Goal: Task Accomplishment & Management: Manage account settings

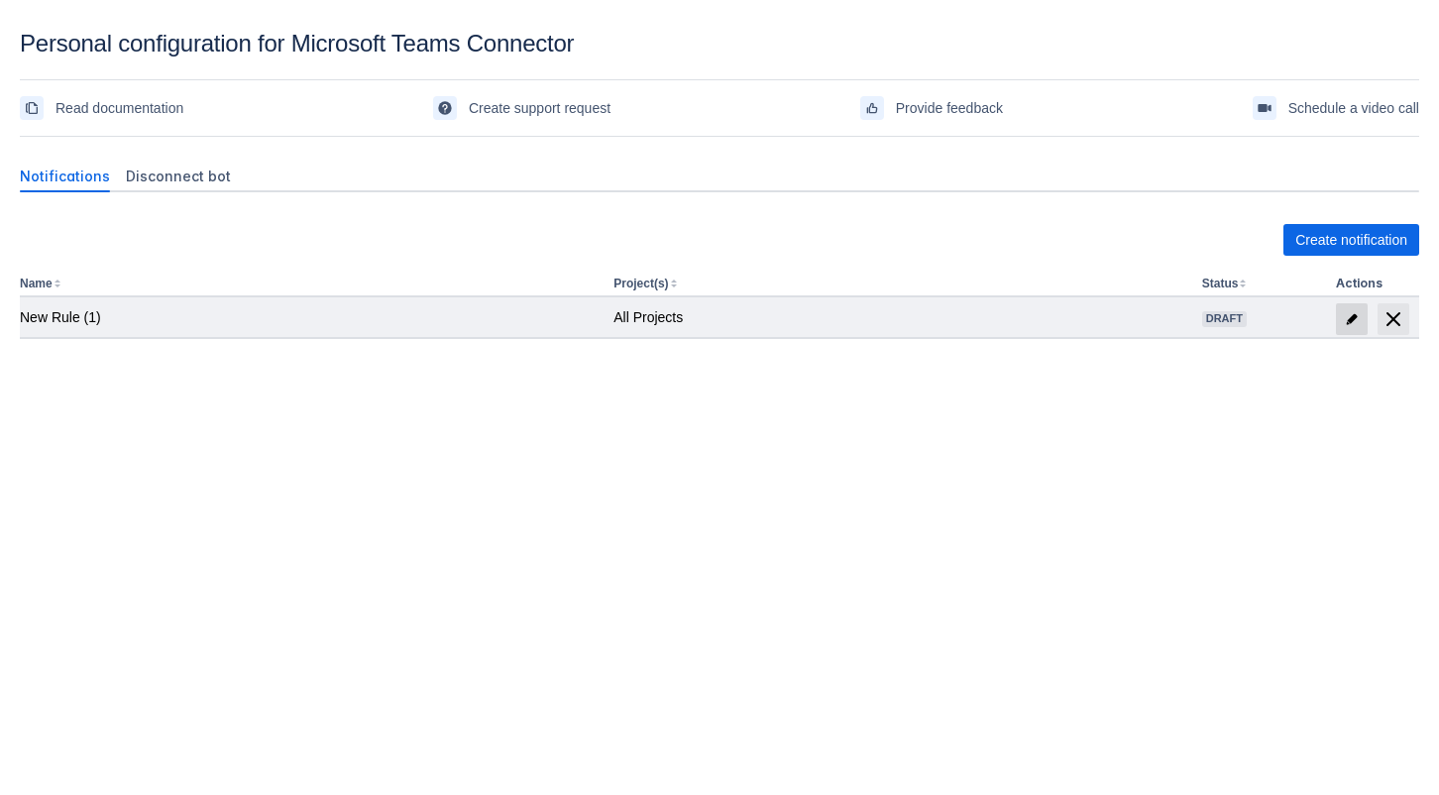
click at [1337, 319] on span at bounding box center [1352, 319] width 32 height 32
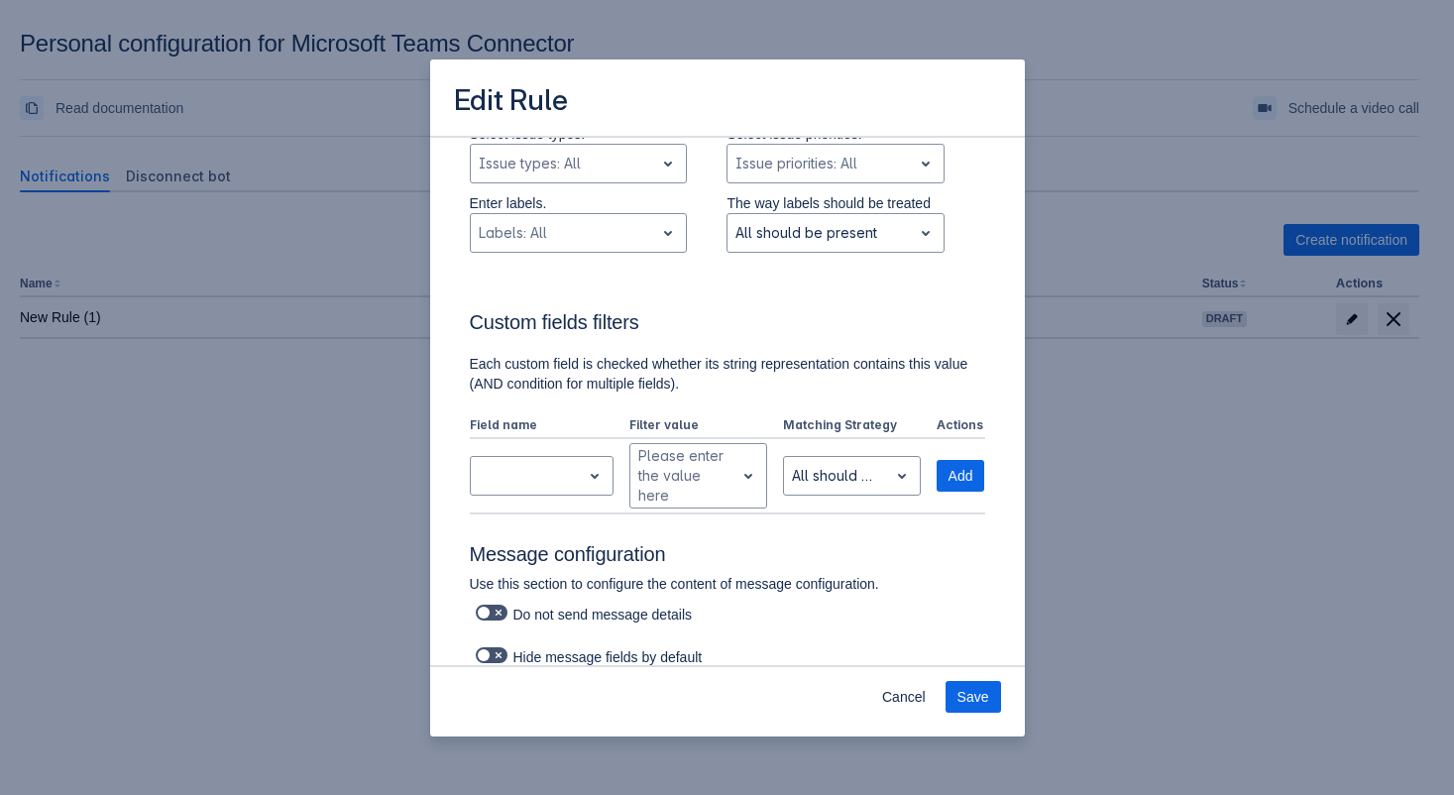
scroll to position [597, 0]
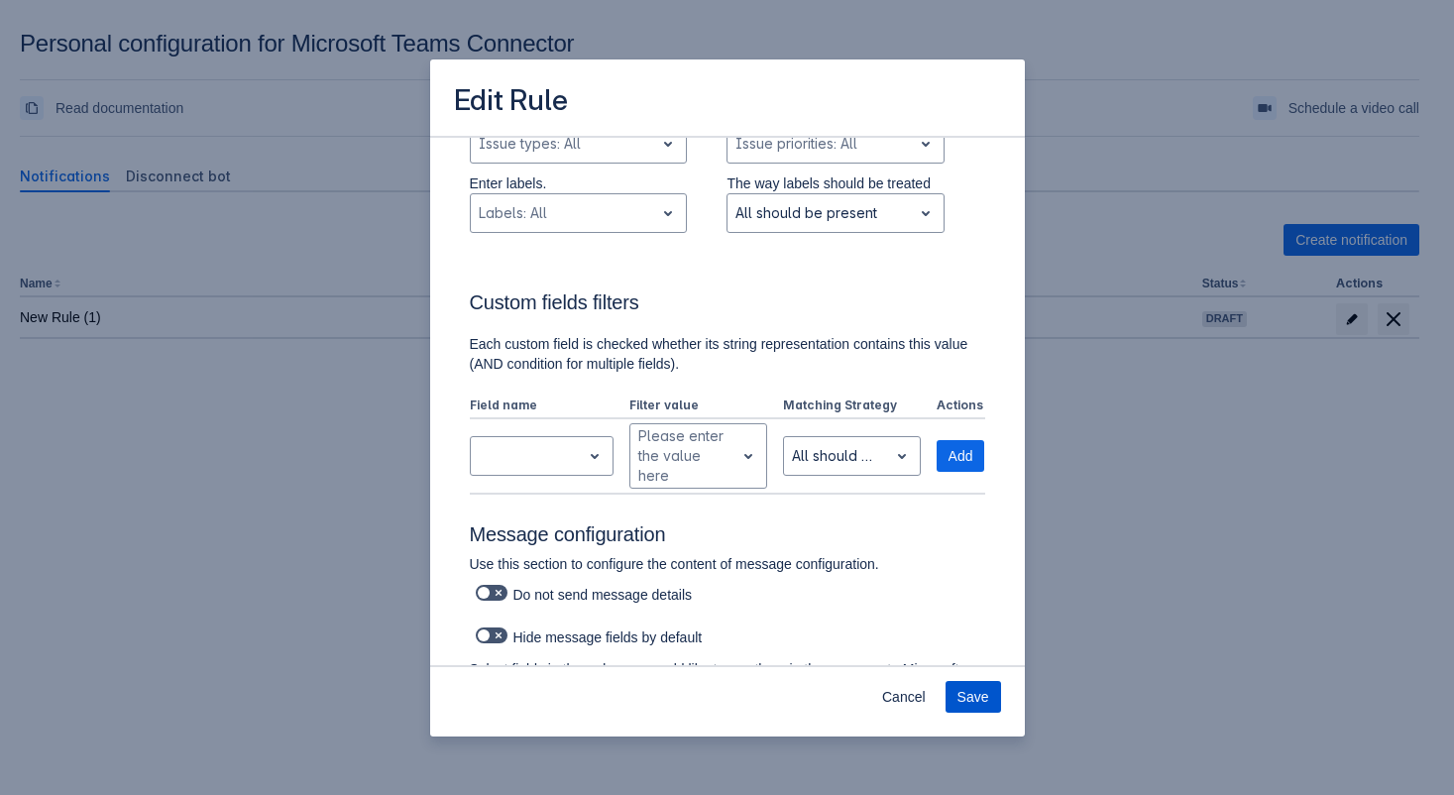
click at [970, 692] on span "Save" at bounding box center [974, 697] width 32 height 32
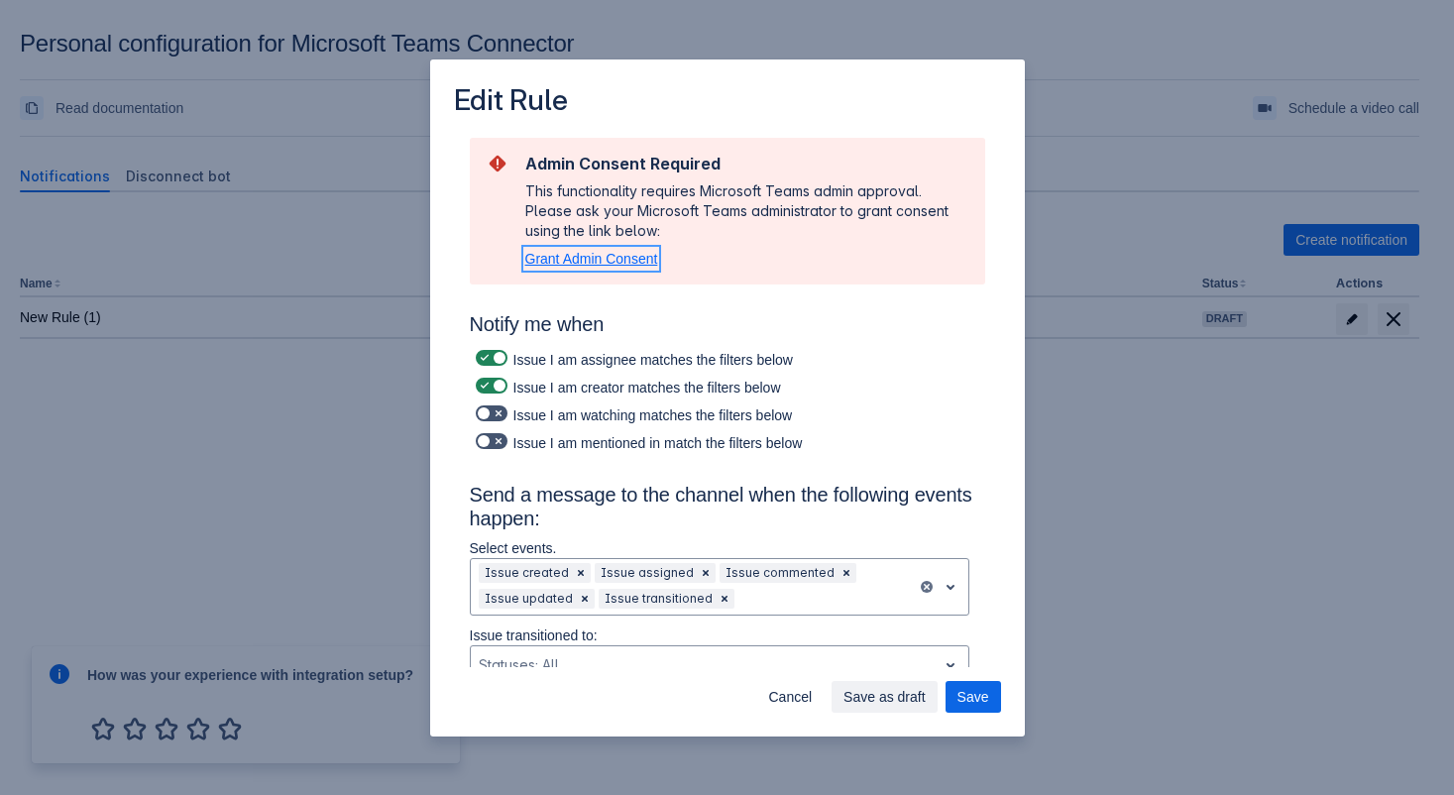
click at [634, 263] on span "Grant Admin Consent" at bounding box center [591, 259] width 133 height 16
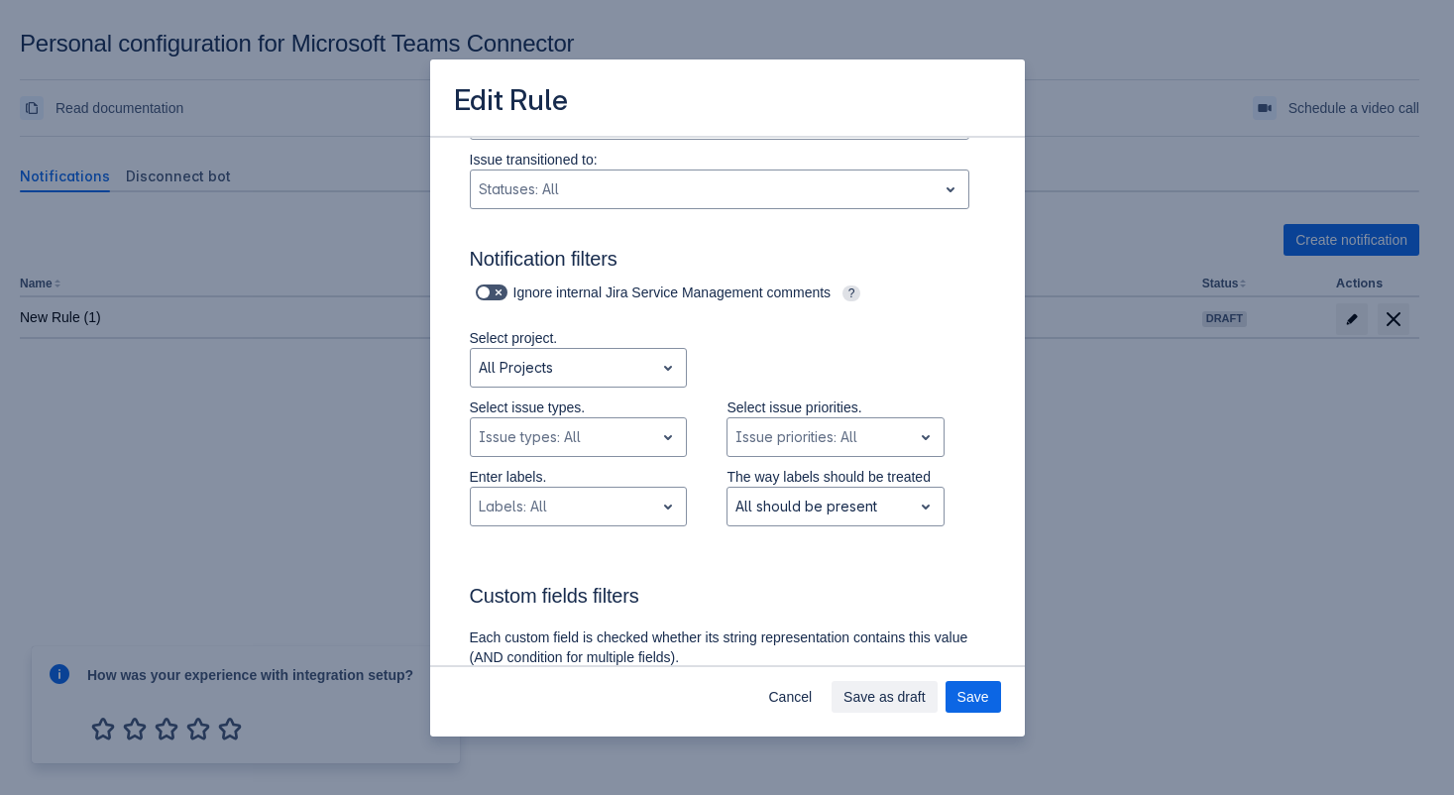
scroll to position [597, 0]
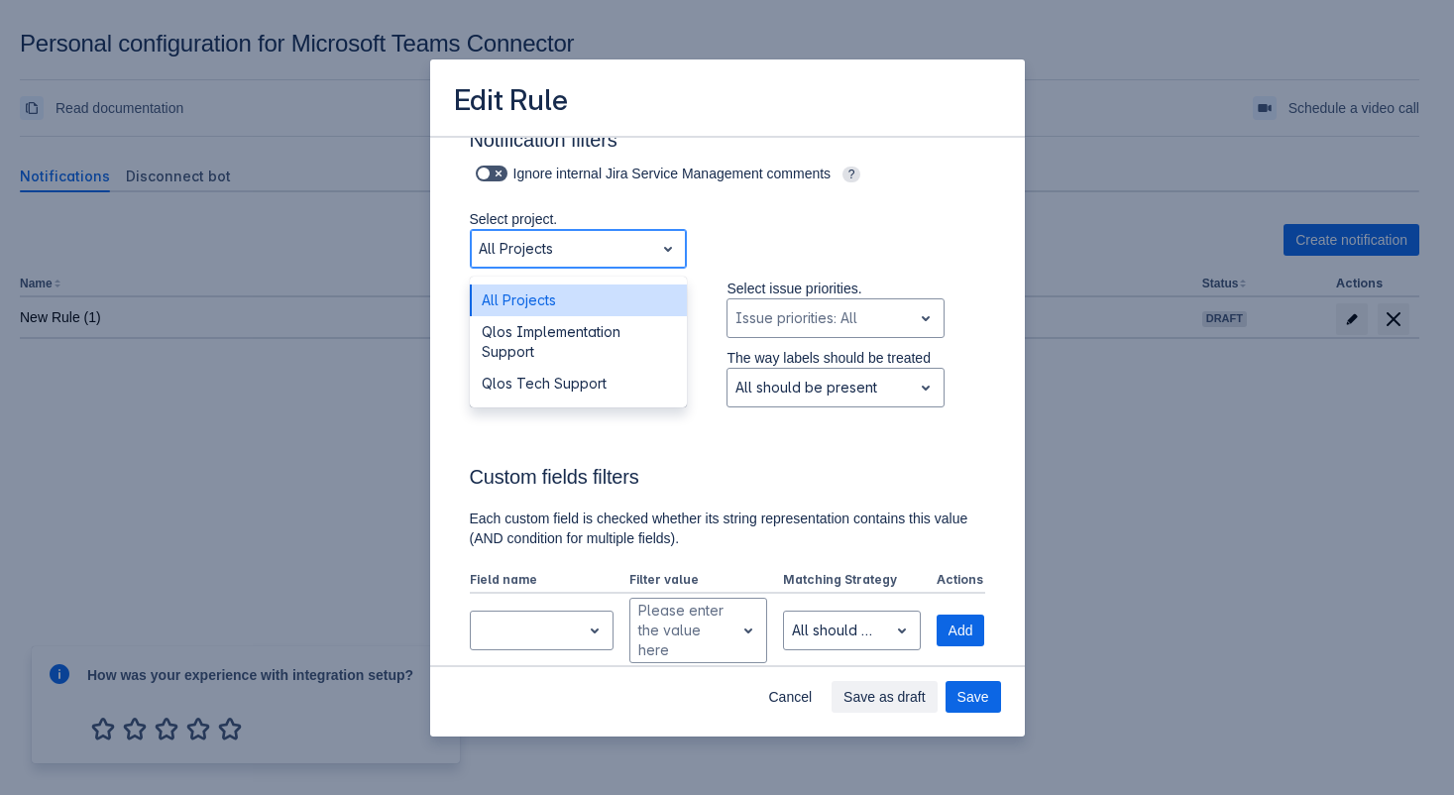
click at [588, 240] on div at bounding box center [563, 249] width 169 height 24
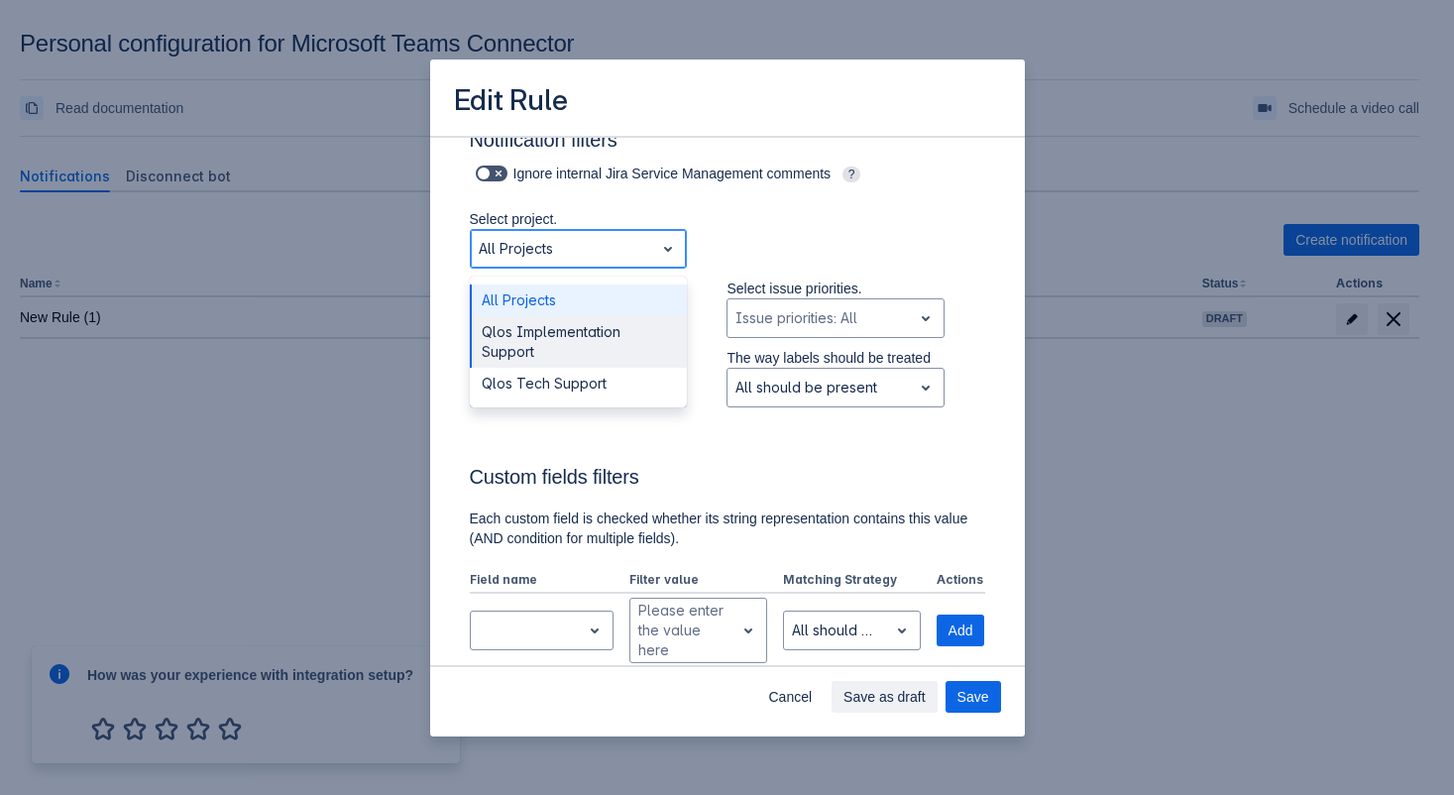
click at [583, 348] on div "Qlos Implementation Support" at bounding box center [579, 342] width 218 height 52
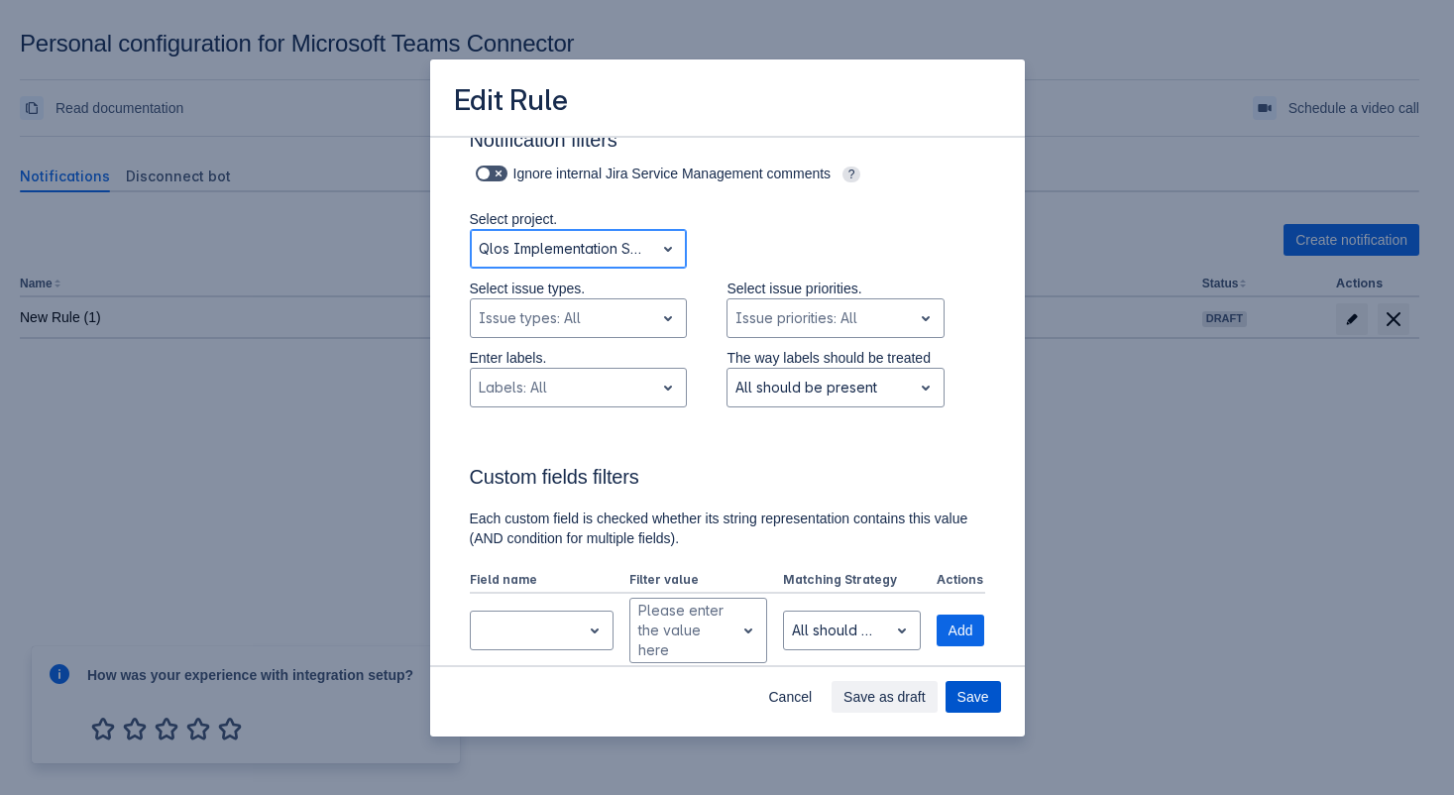
click at [989, 702] on button "Save" at bounding box center [974, 697] width 56 height 32
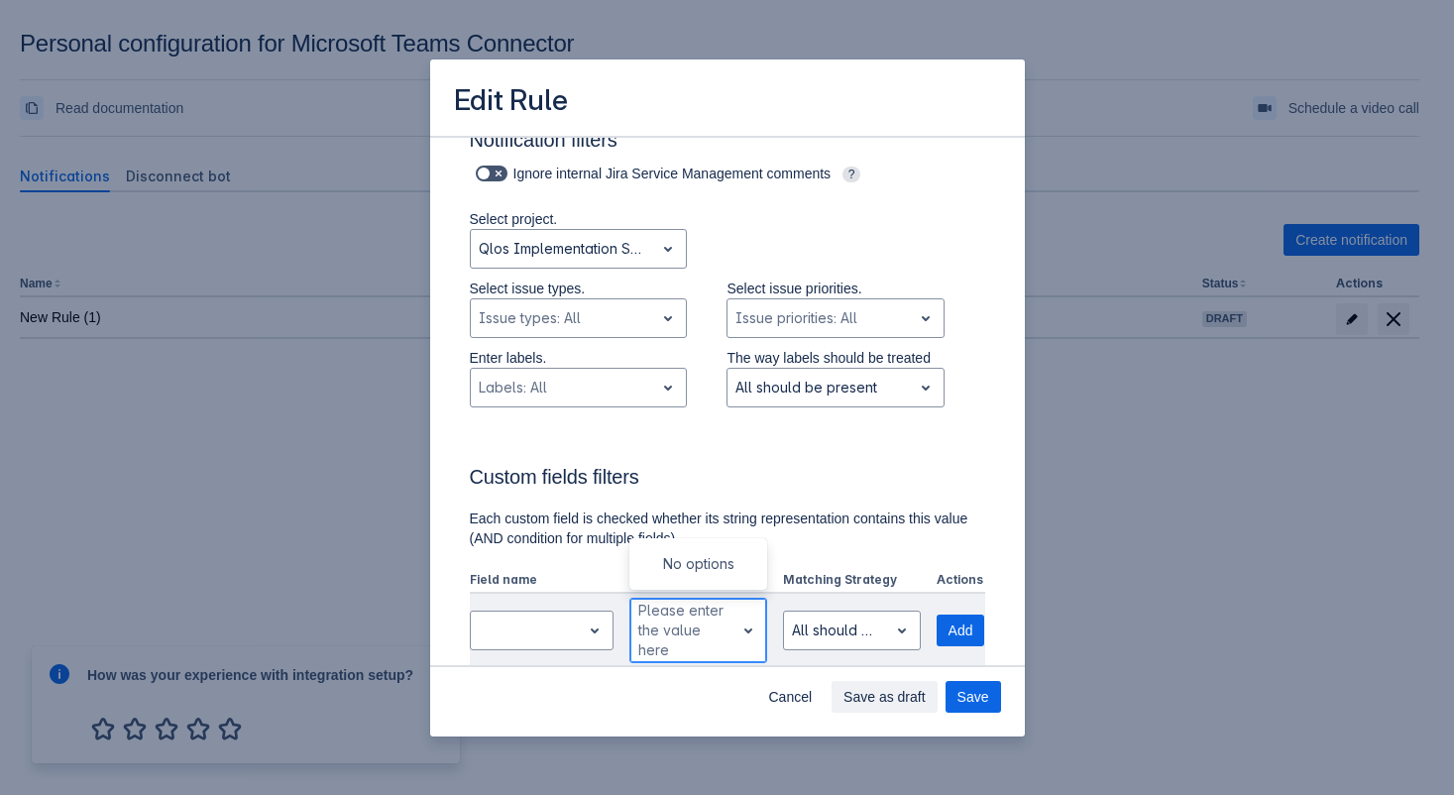
click at [715, 646] on div "Please enter the value here" at bounding box center [682, 630] width 88 height 59
click at [955, 448] on div "Custom fields filters Each custom field is checked whether its string represent…" at bounding box center [727, 543] width 515 height 252
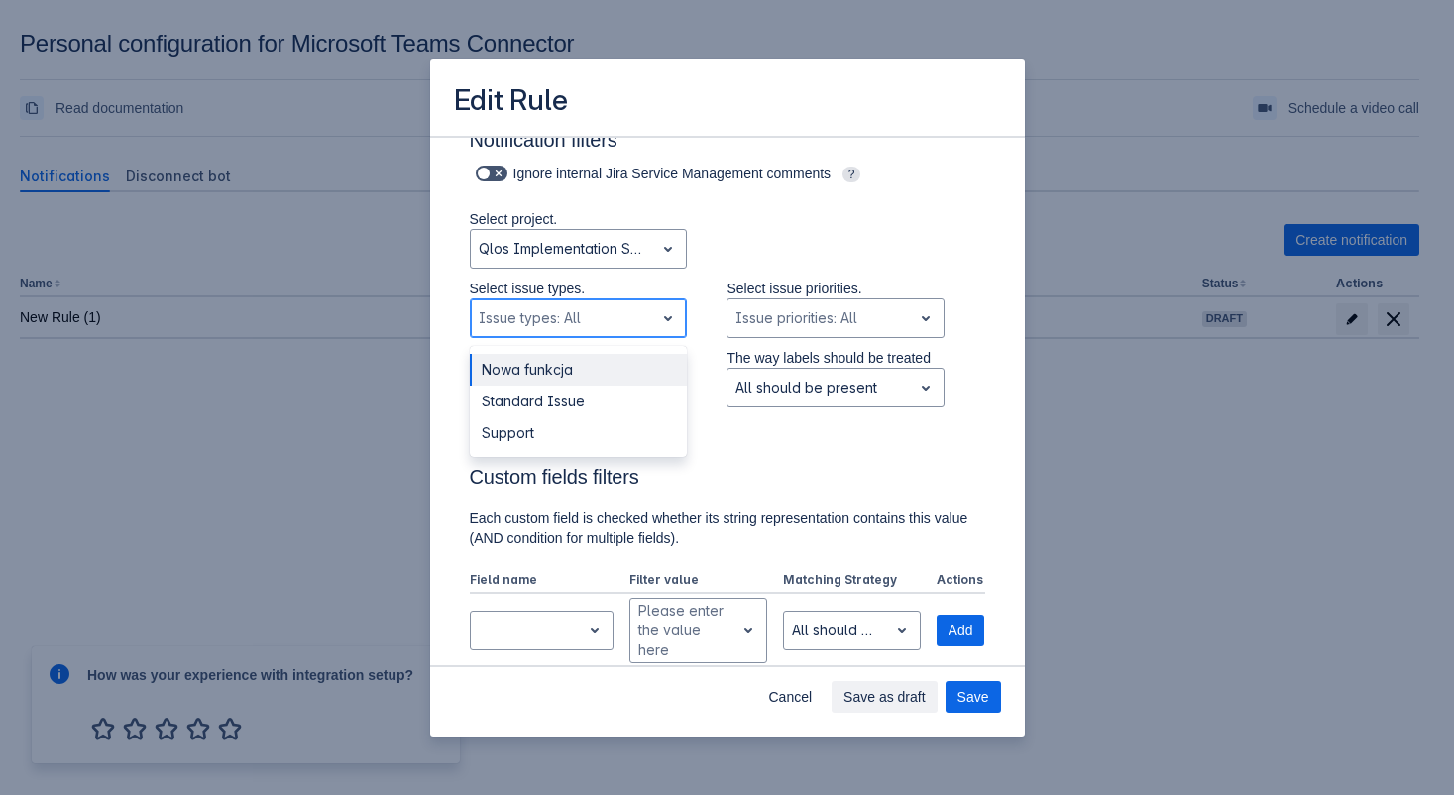
click at [656, 320] on span "open" at bounding box center [668, 318] width 24 height 24
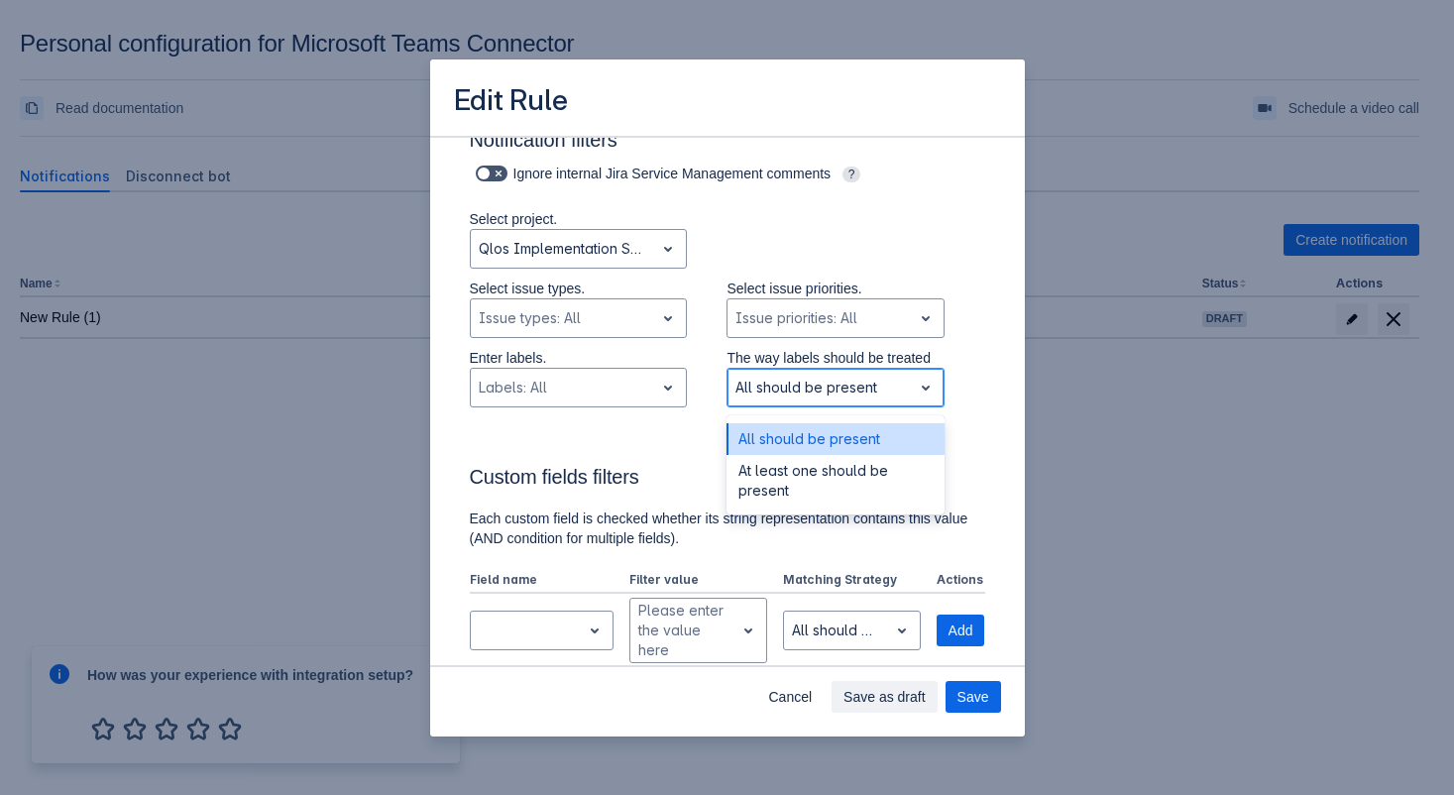
click at [814, 388] on div at bounding box center [820, 388] width 169 height 24
click at [962, 414] on div "Enter labels. , multiple selections available, Labels: All The way labels shoul…" at bounding box center [707, 382] width 555 height 69
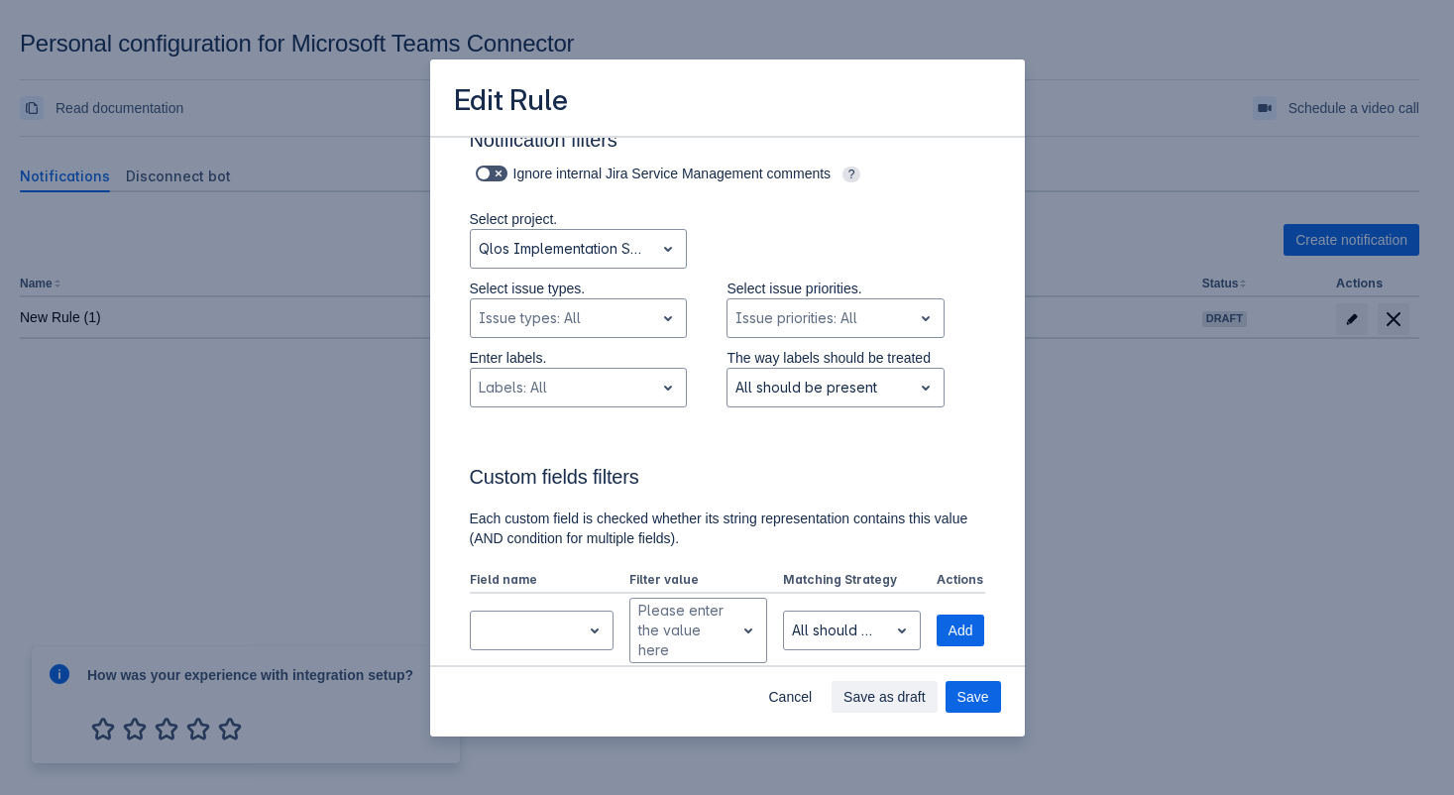
click at [810, 296] on p "Select issue priorities." at bounding box center [836, 289] width 218 height 20
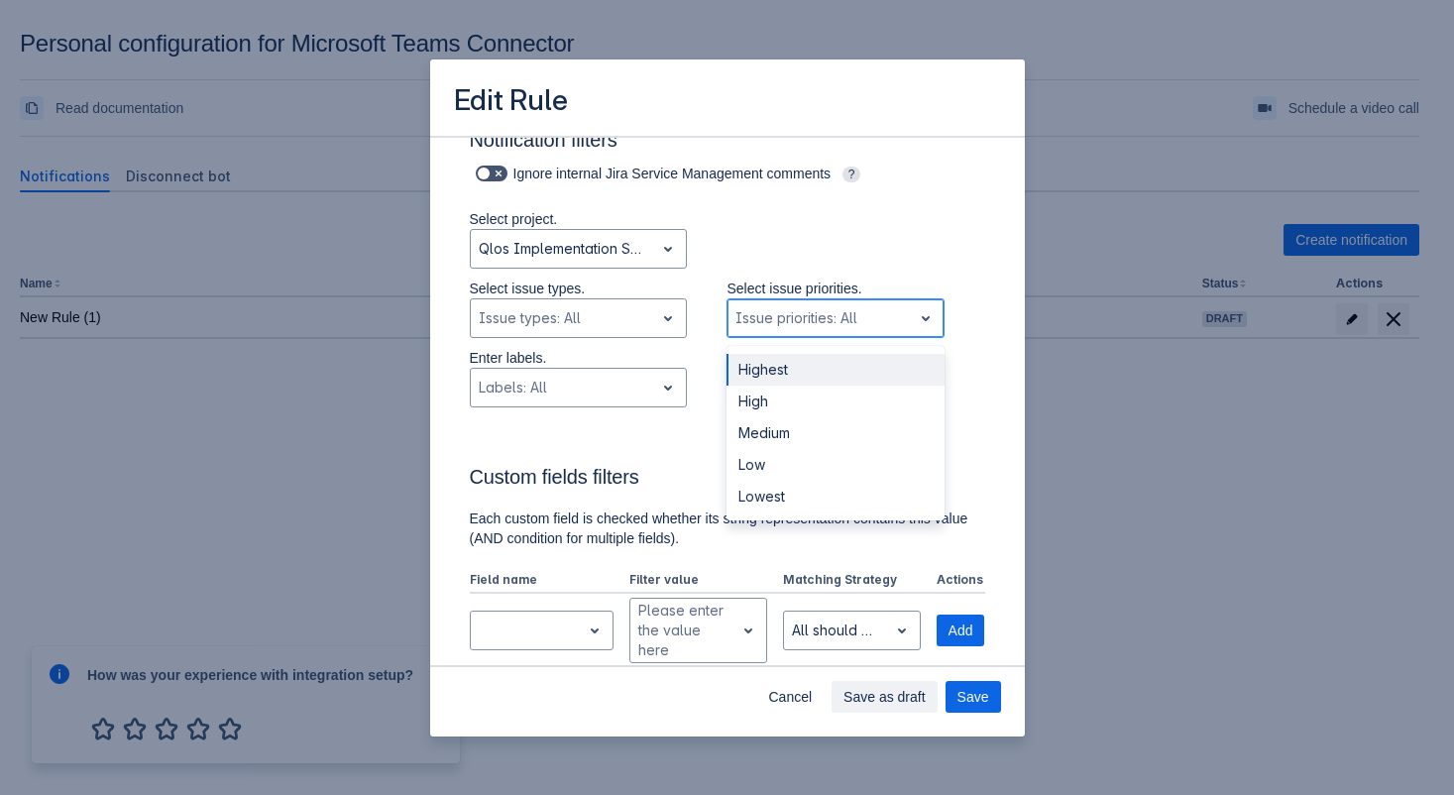
click at [818, 321] on div at bounding box center [820, 318] width 169 height 24
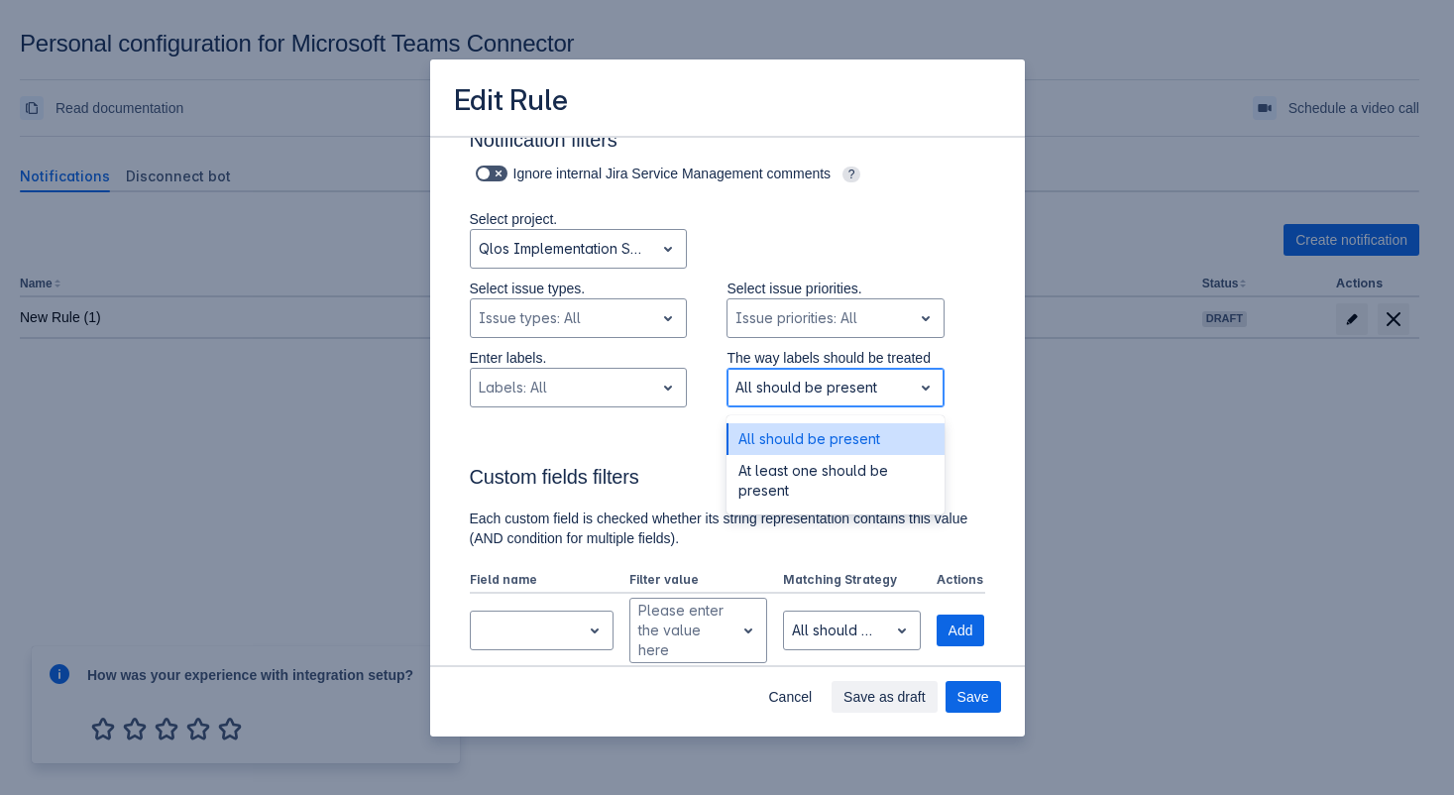
click at [817, 388] on div at bounding box center [820, 388] width 169 height 24
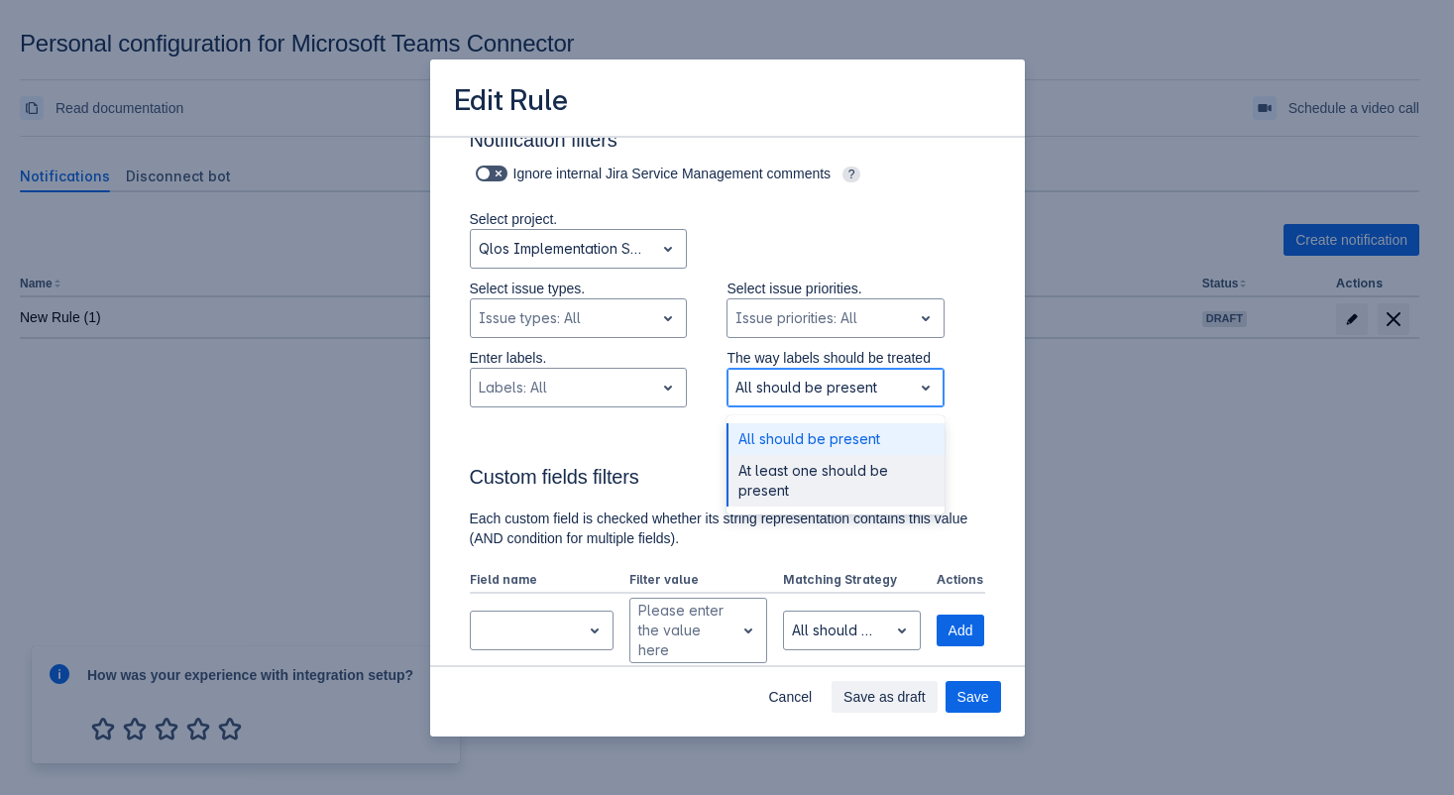
click at [812, 476] on div "At least one should be present" at bounding box center [836, 481] width 218 height 52
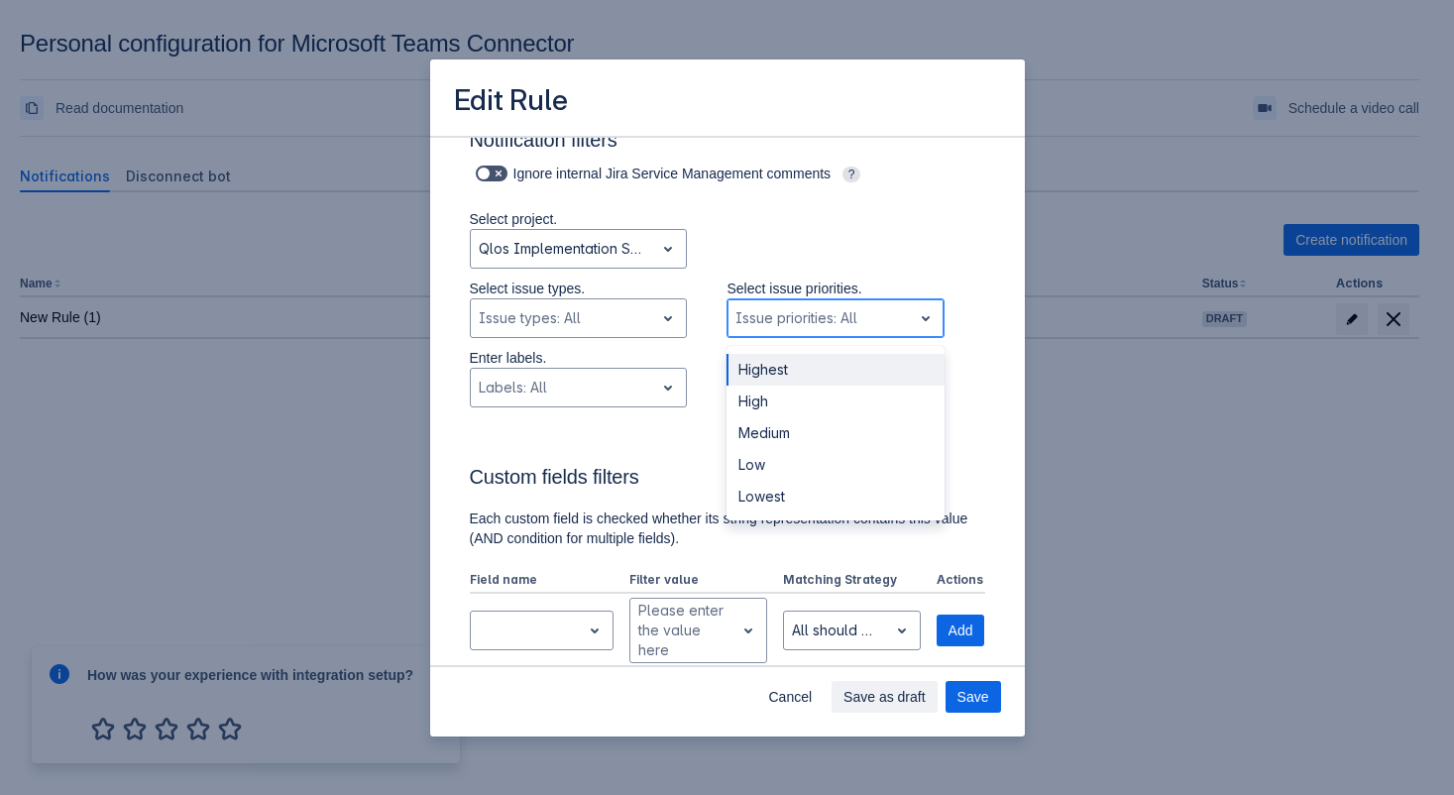
click at [819, 337] on div "Issue priorities: All" at bounding box center [836, 318] width 218 height 40
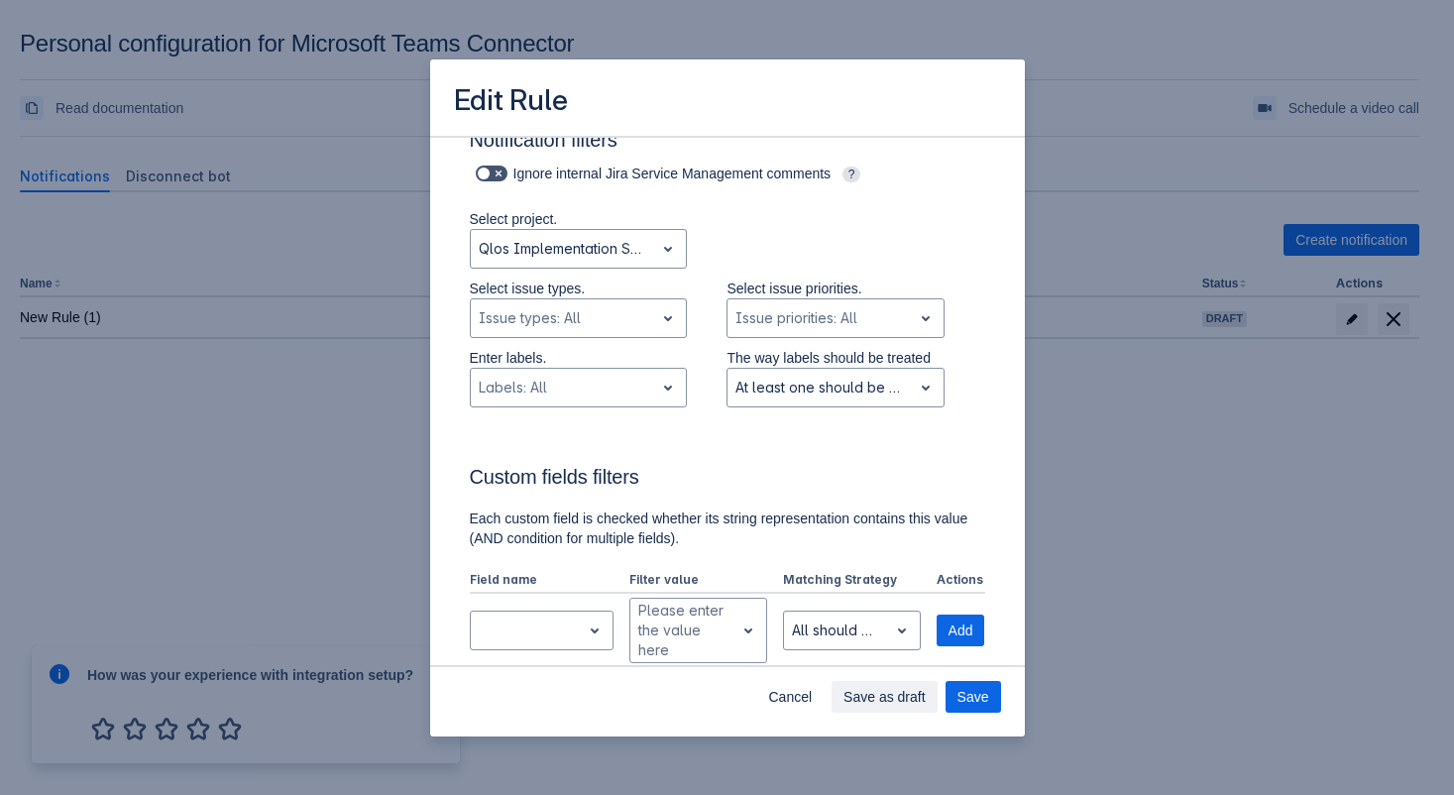
click at [941, 295] on div "Select issue types. , multiple selections available, Issue types: All Select is…" at bounding box center [707, 313] width 555 height 69
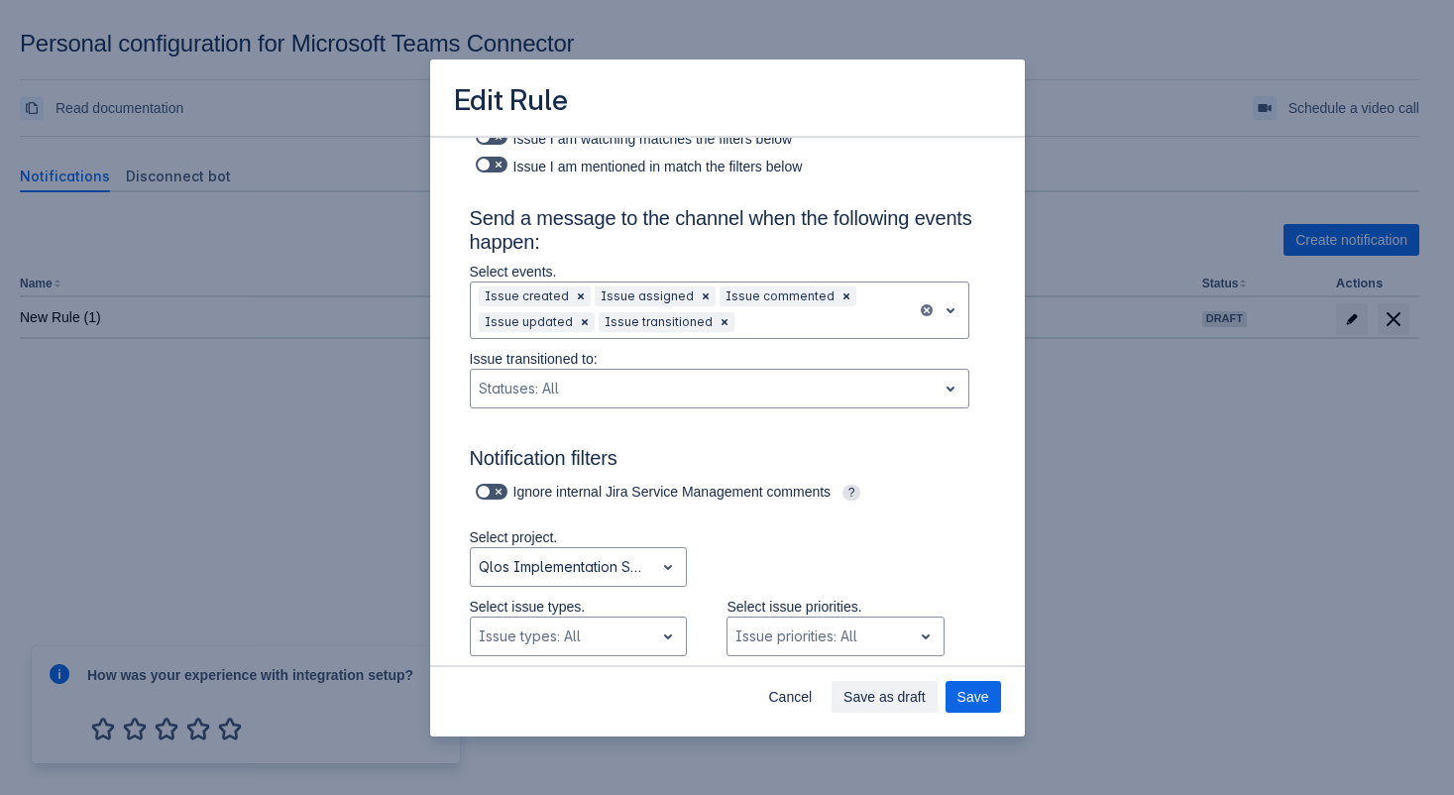
scroll to position [240, 0]
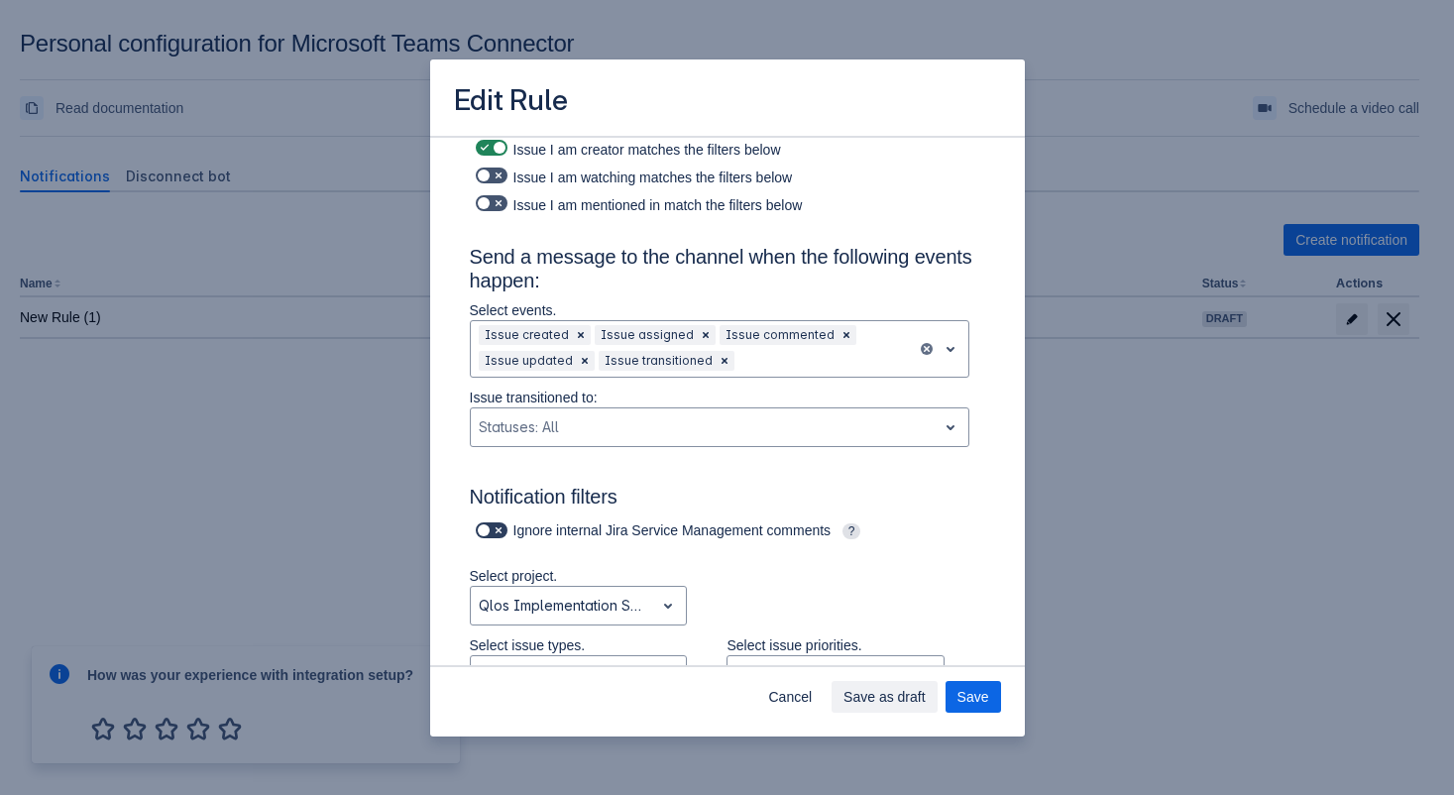
click at [494, 526] on span at bounding box center [499, 530] width 16 height 16
click at [489, 526] on input "checkbox" at bounding box center [482, 530] width 13 height 13
checkbox input "true"
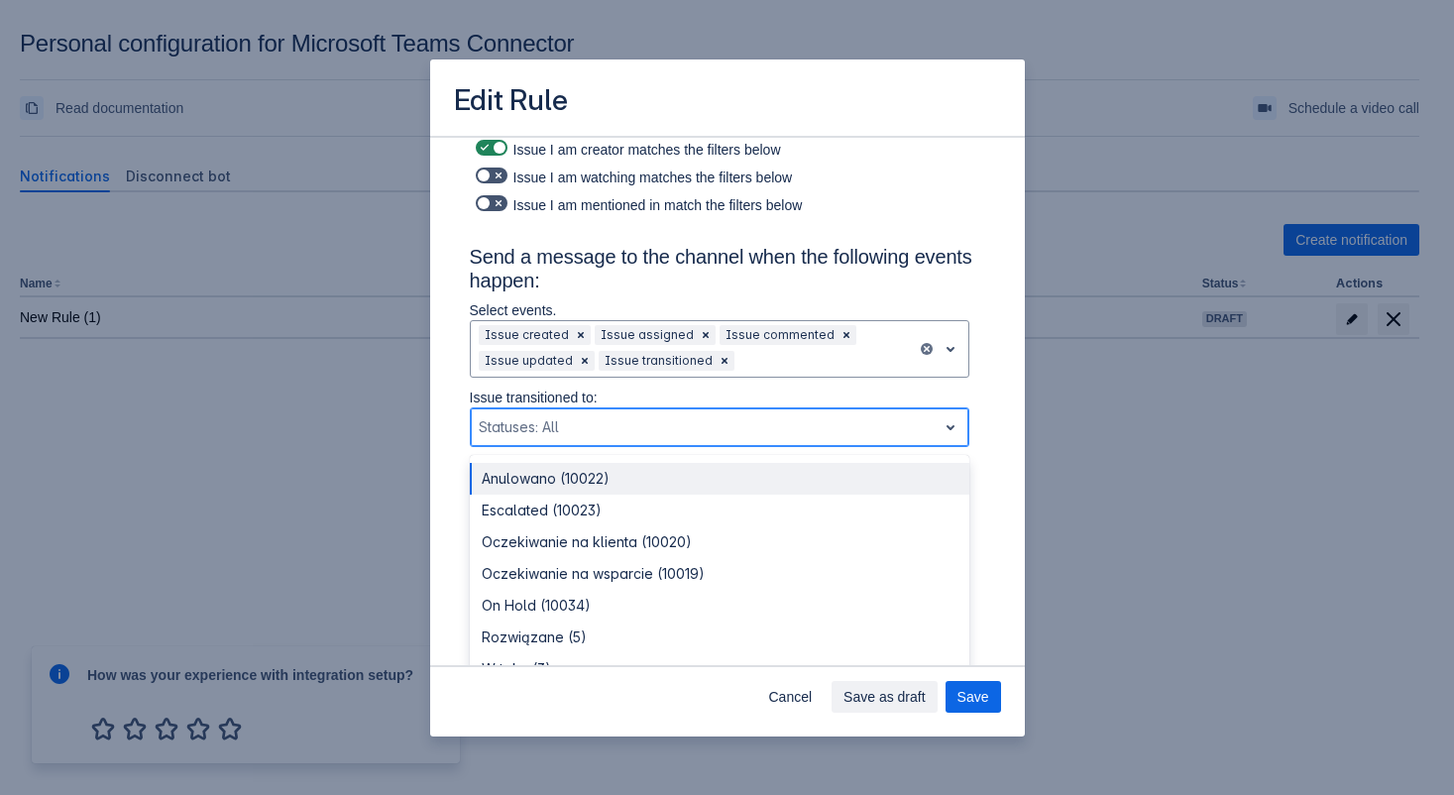
click at [688, 421] on div at bounding box center [704, 427] width 450 height 24
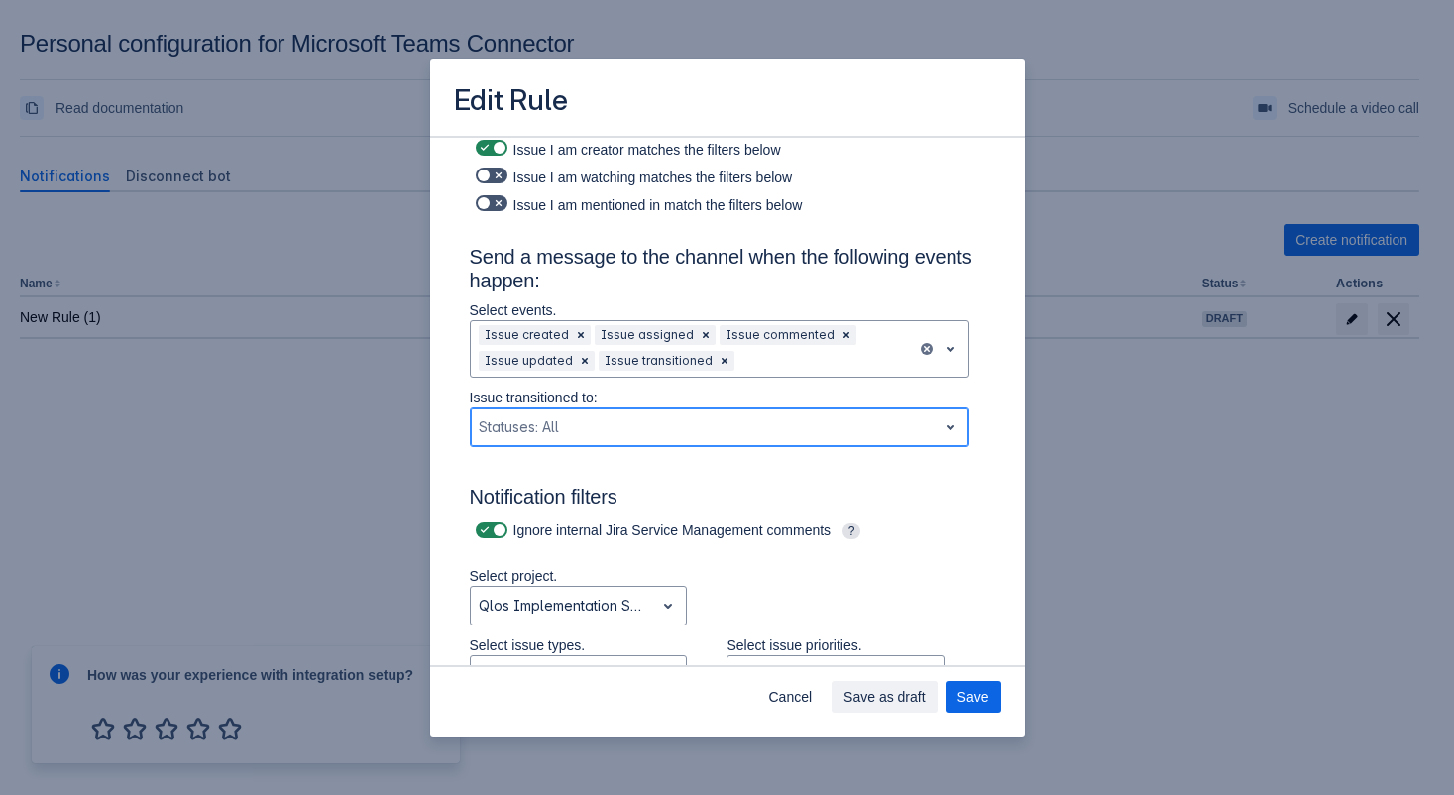
click at [688, 421] on div at bounding box center [704, 427] width 450 height 24
click at [984, 478] on div "Admin Consent Required This functionality requires Microsoft Teams admin approv…" at bounding box center [727, 667] width 547 height 1534
click at [486, 175] on span at bounding box center [485, 176] width 16 height 16
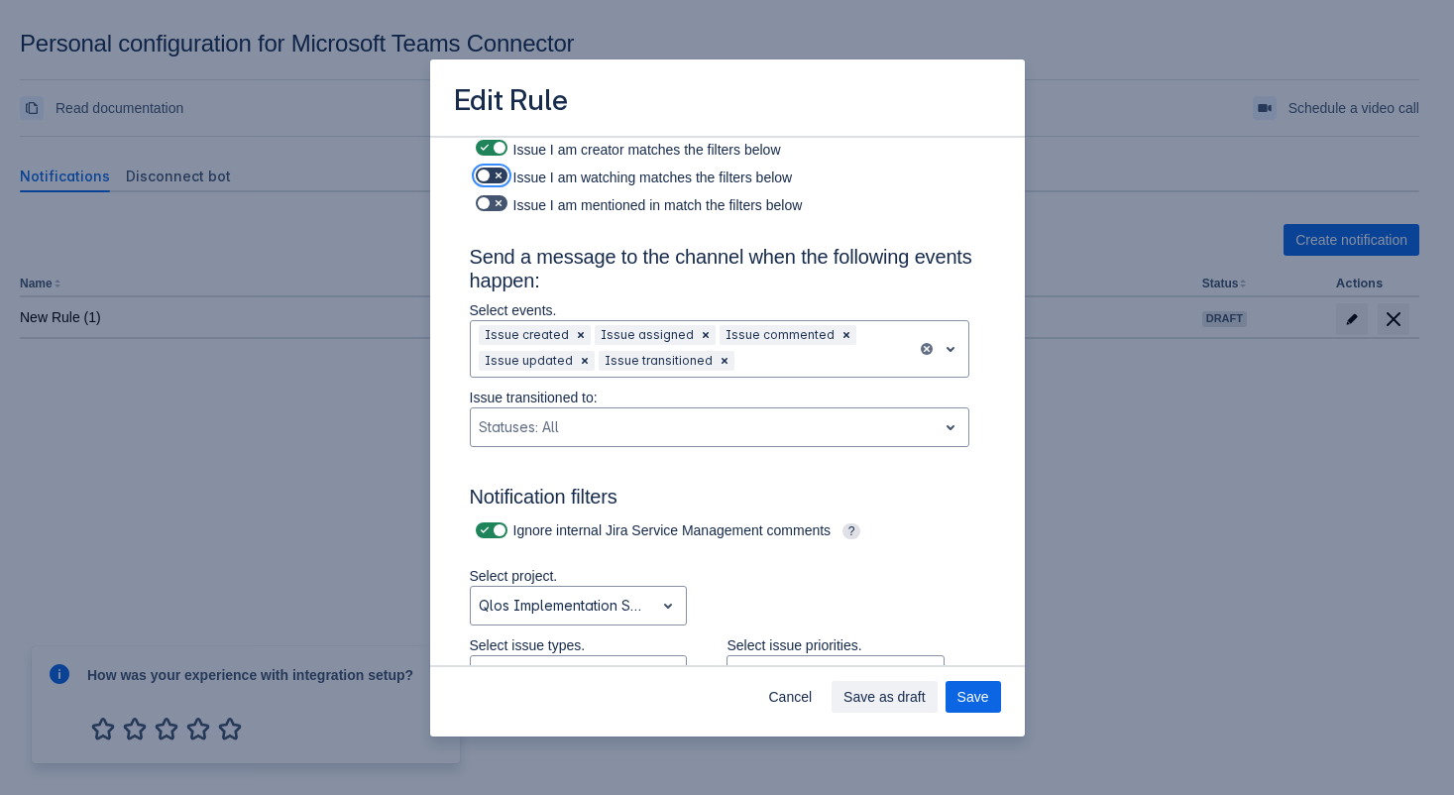
click at [486, 175] on input "checkbox" at bounding box center [482, 176] width 13 height 13
checkbox input "true"
click at [481, 209] on span at bounding box center [485, 203] width 16 height 16
click at [481, 209] on input "checkbox" at bounding box center [482, 203] width 13 height 13
checkbox input "true"
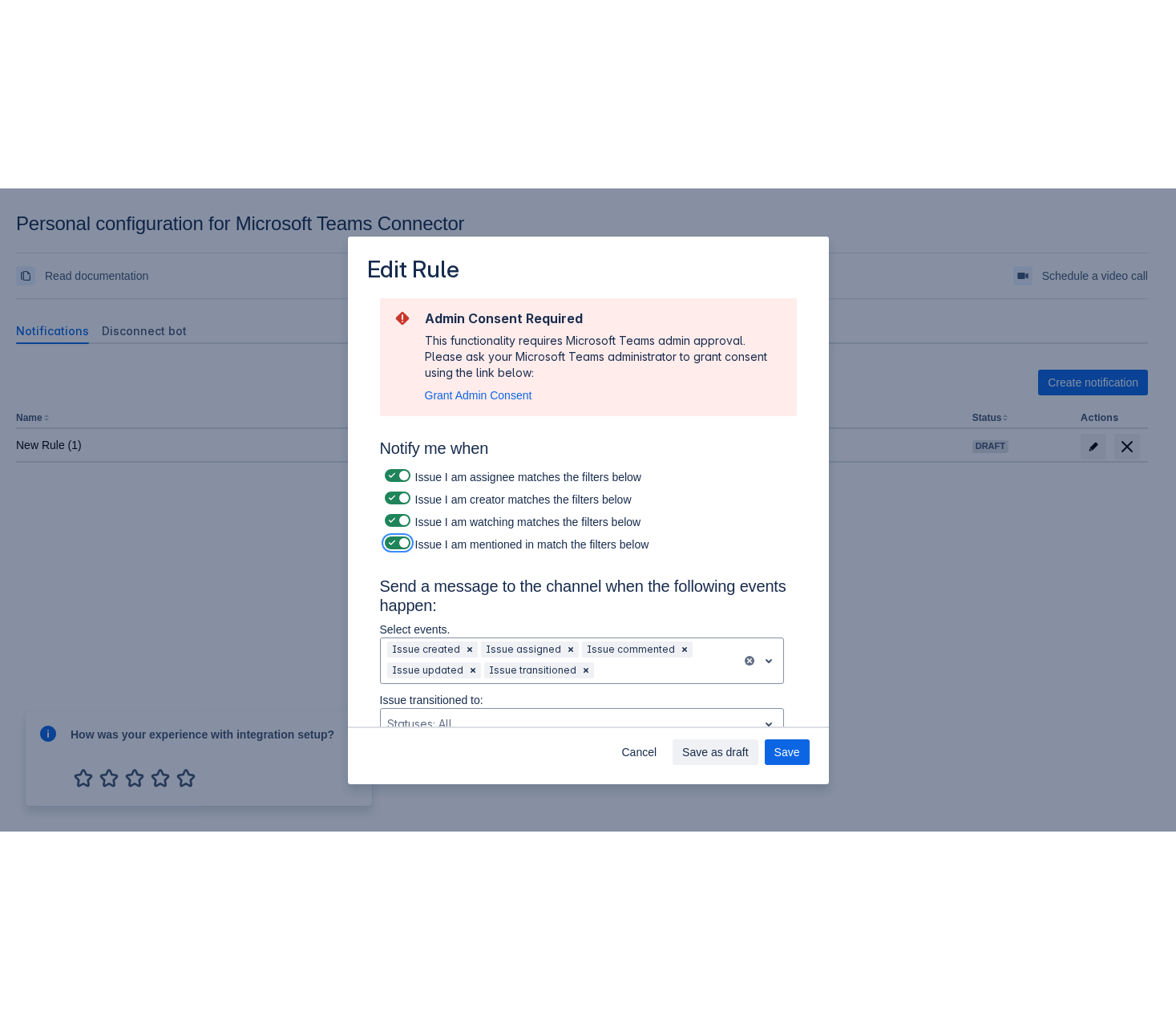
scroll to position [0, 0]
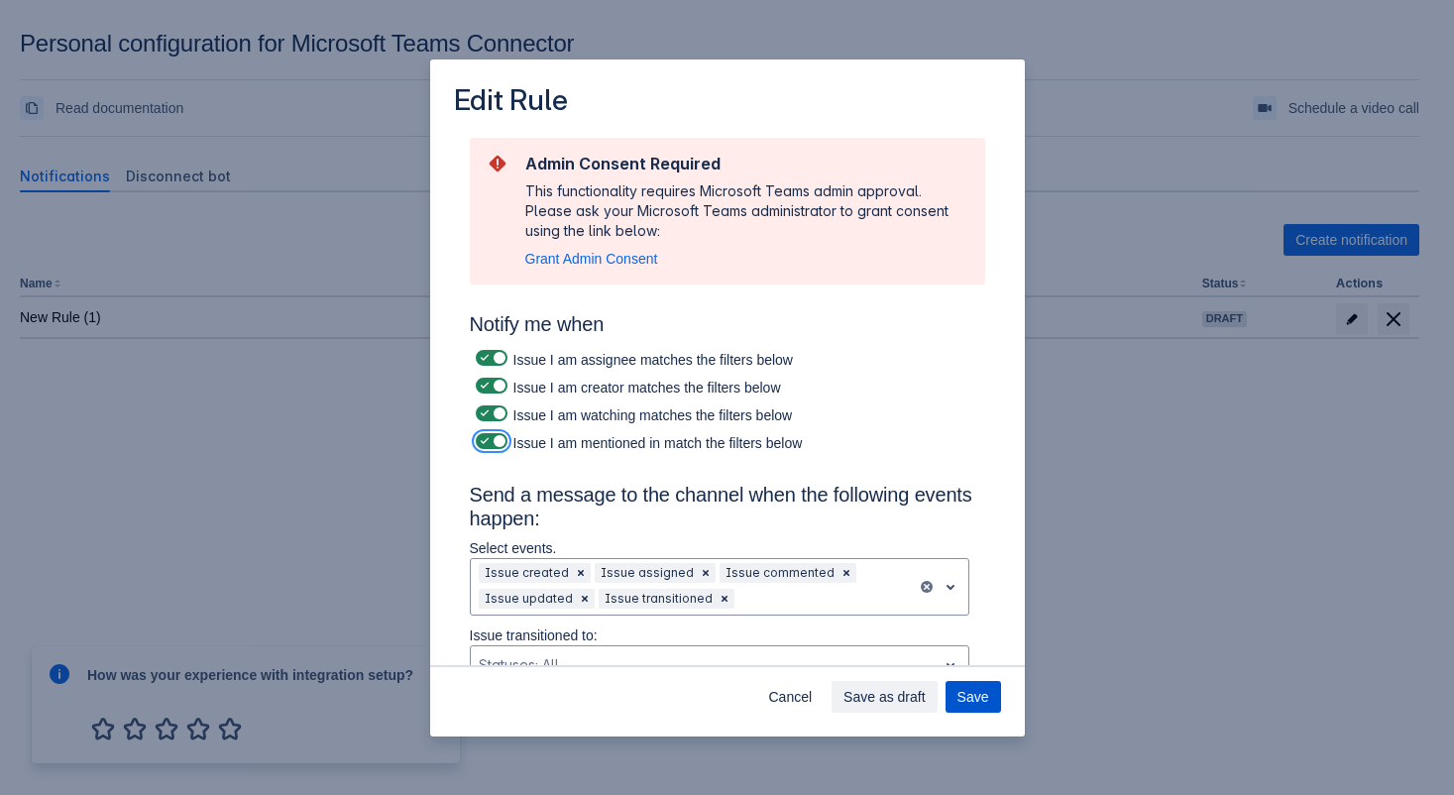
click at [981, 705] on span "Save" at bounding box center [974, 697] width 32 height 32
click at [880, 706] on span "Save as draft" at bounding box center [885, 697] width 82 height 32
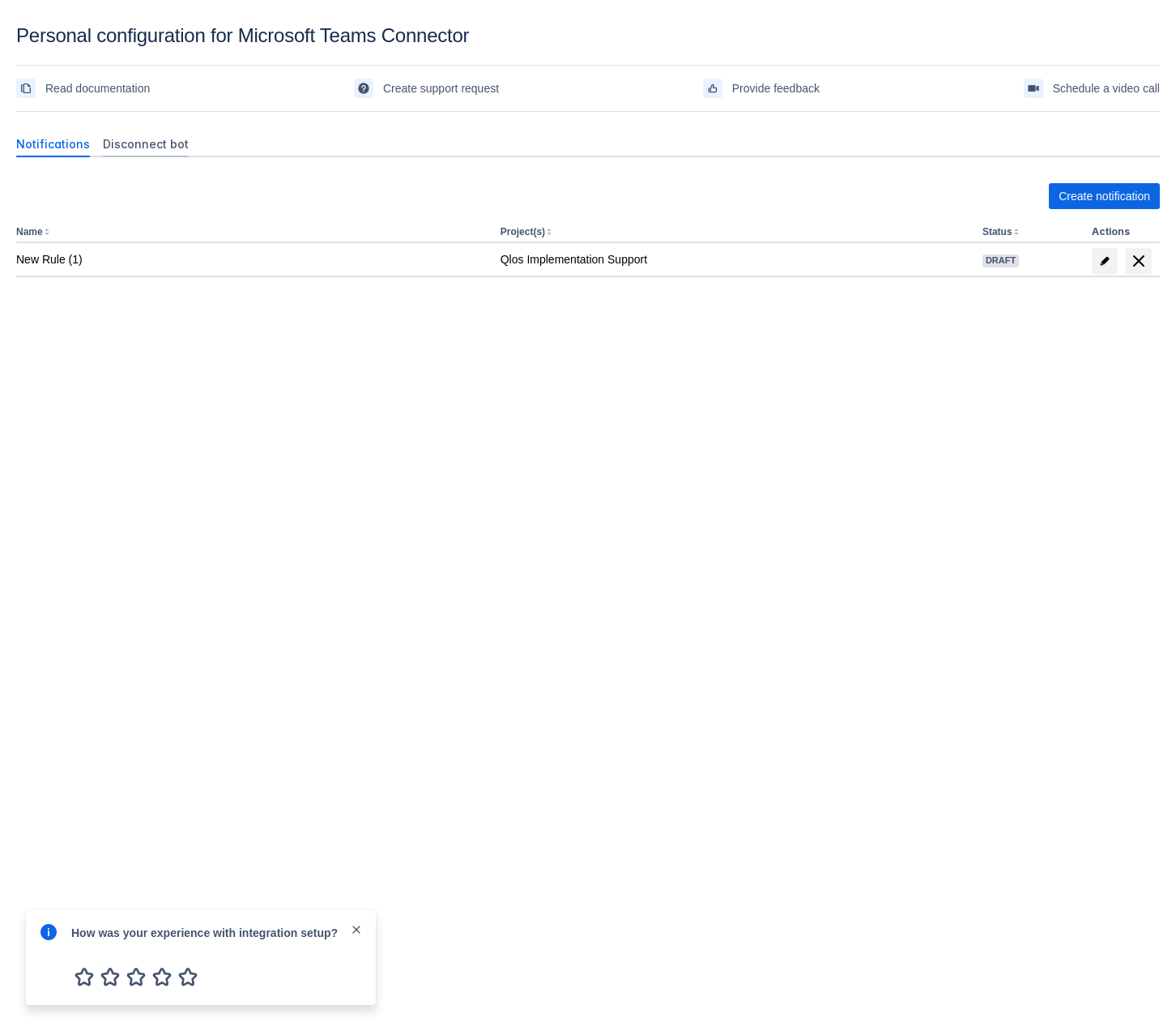
click at [129, 145] on span "Disconnect bot" at bounding box center [145, 145] width 86 height 16
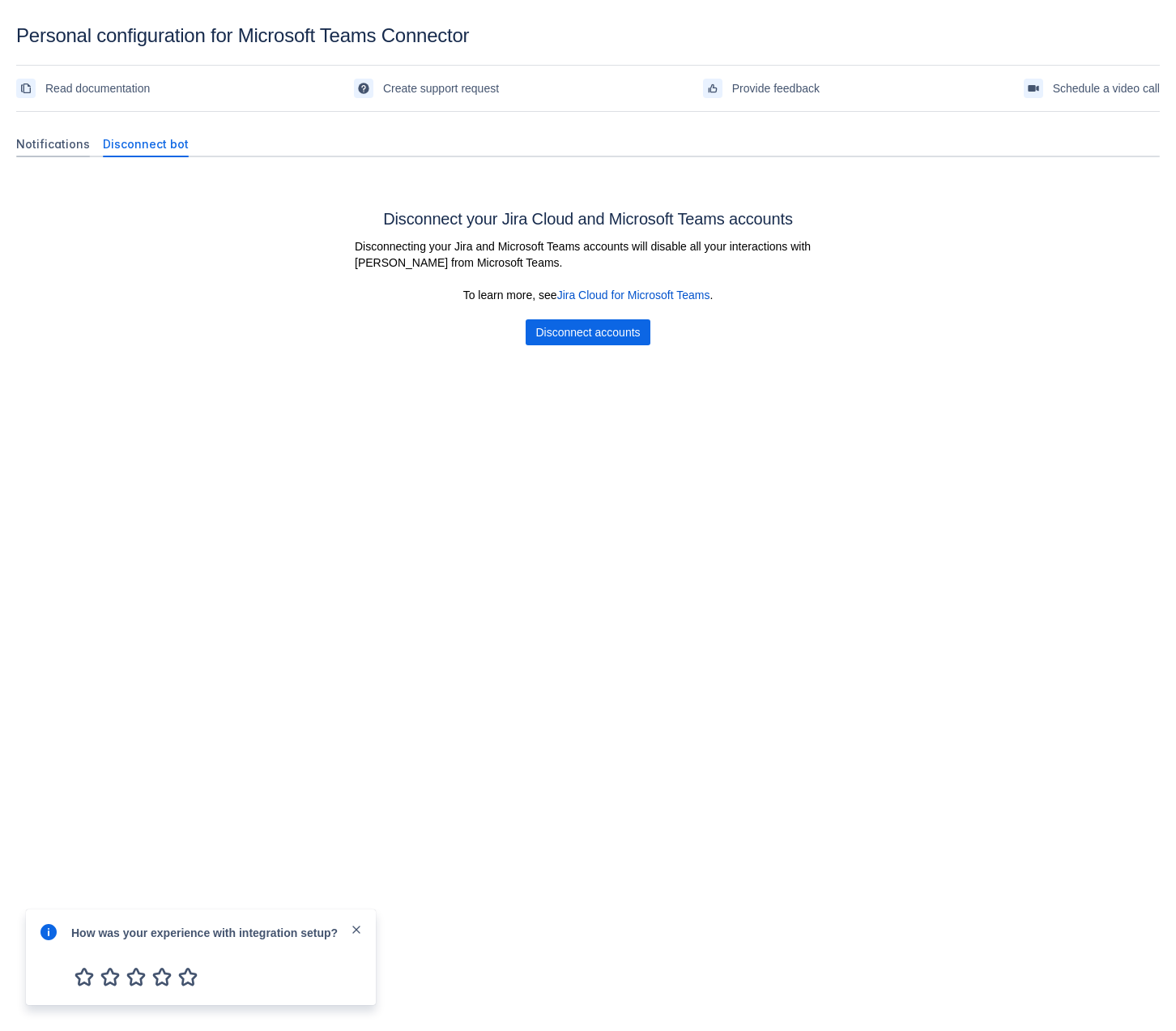
click at [43, 138] on span "Notifications" at bounding box center [53, 145] width 74 height 16
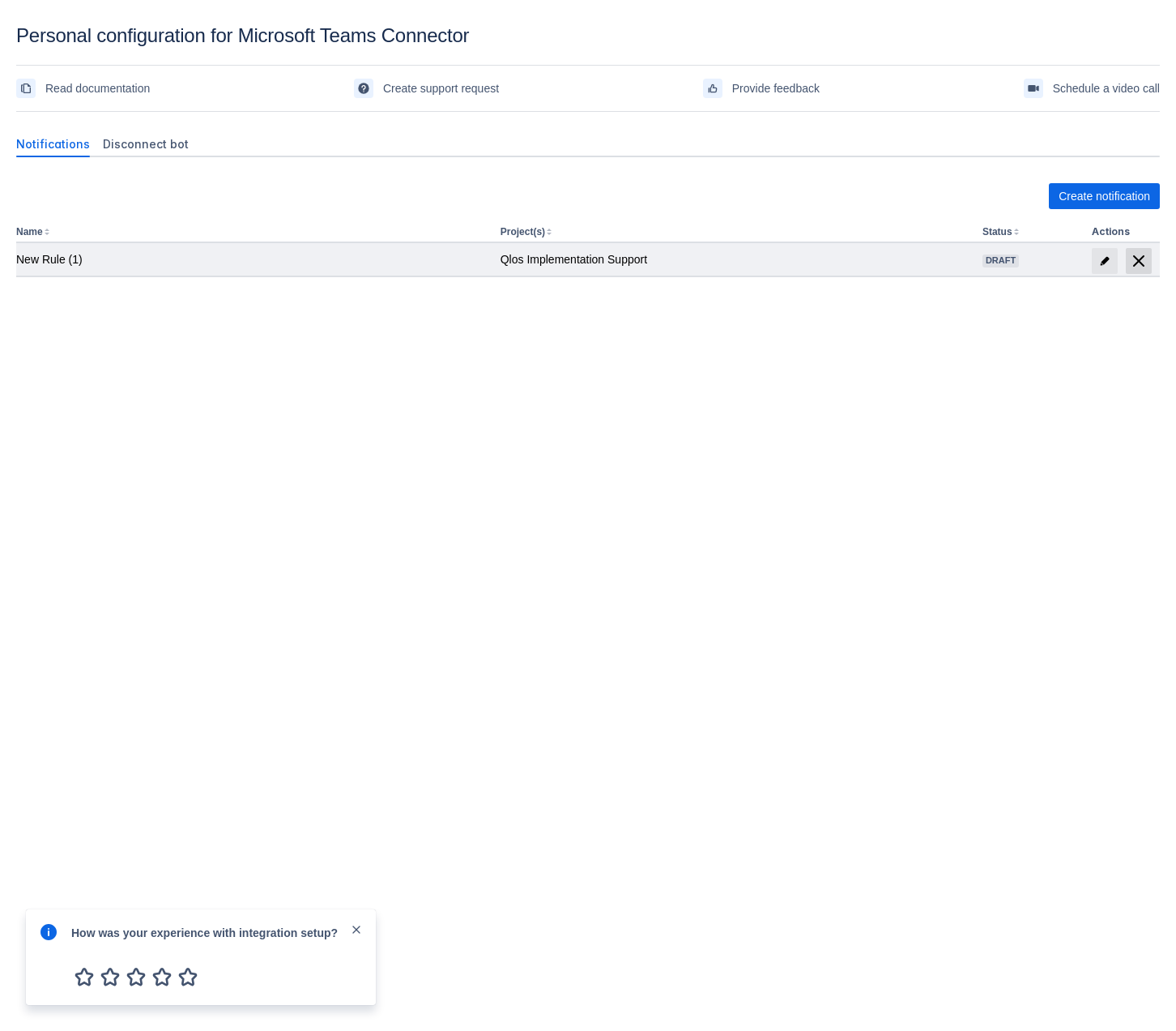
click at [1137, 254] on span "delete" at bounding box center [1139, 261] width 20 height 20
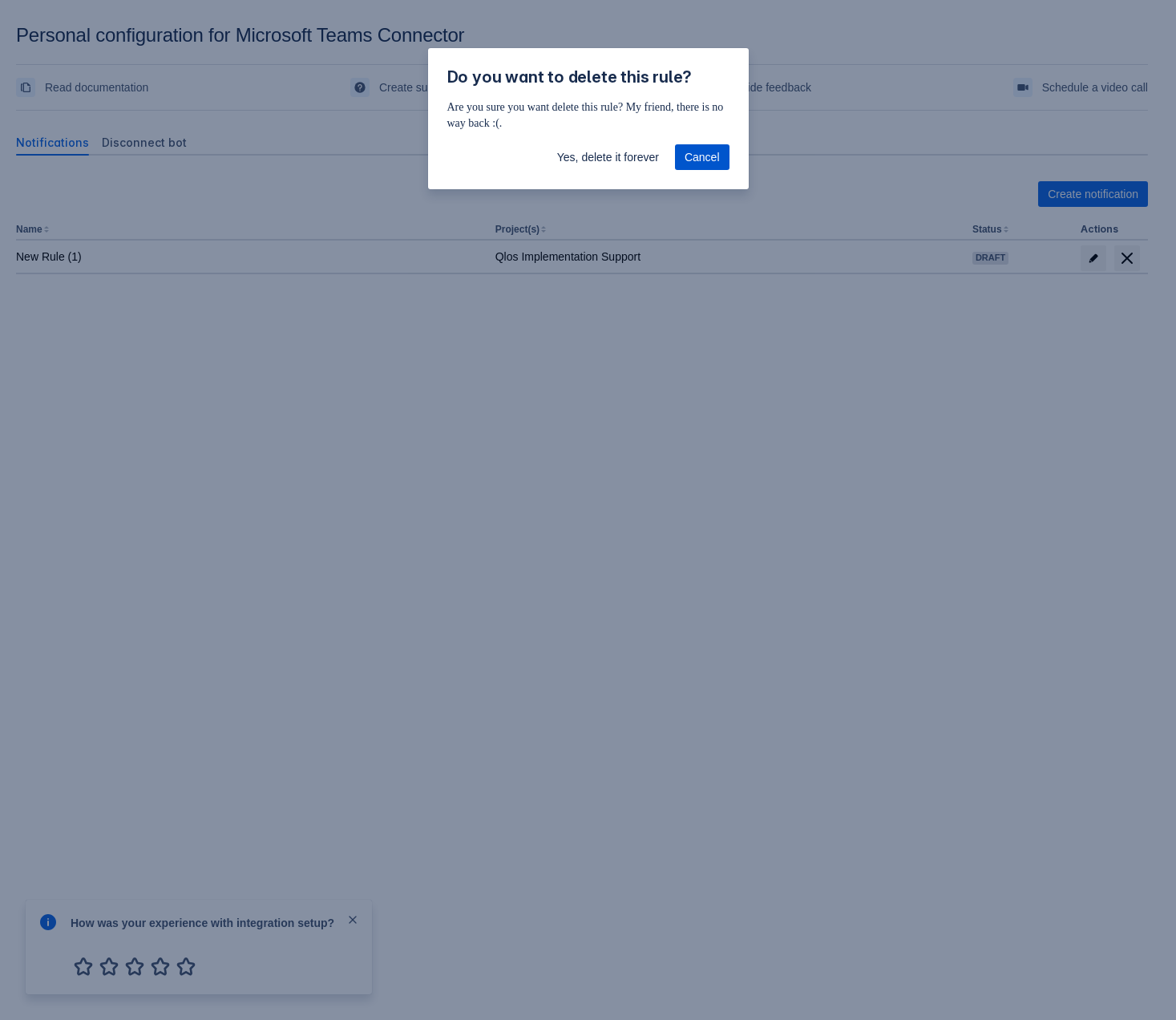
click at [702, 169] on span "Cancel" at bounding box center [703, 157] width 36 height 26
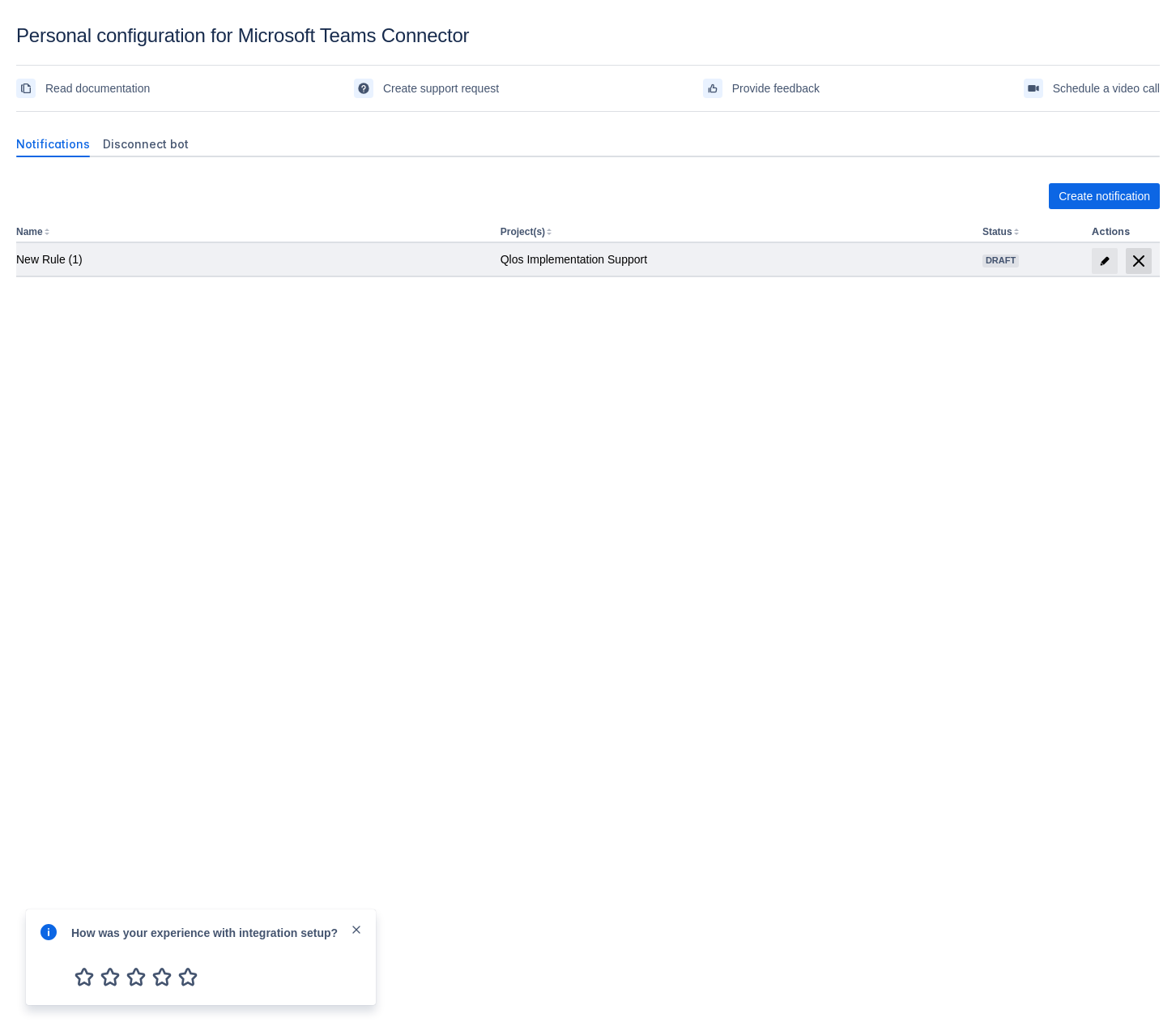
click at [1142, 258] on span "delete" at bounding box center [1139, 261] width 20 height 20
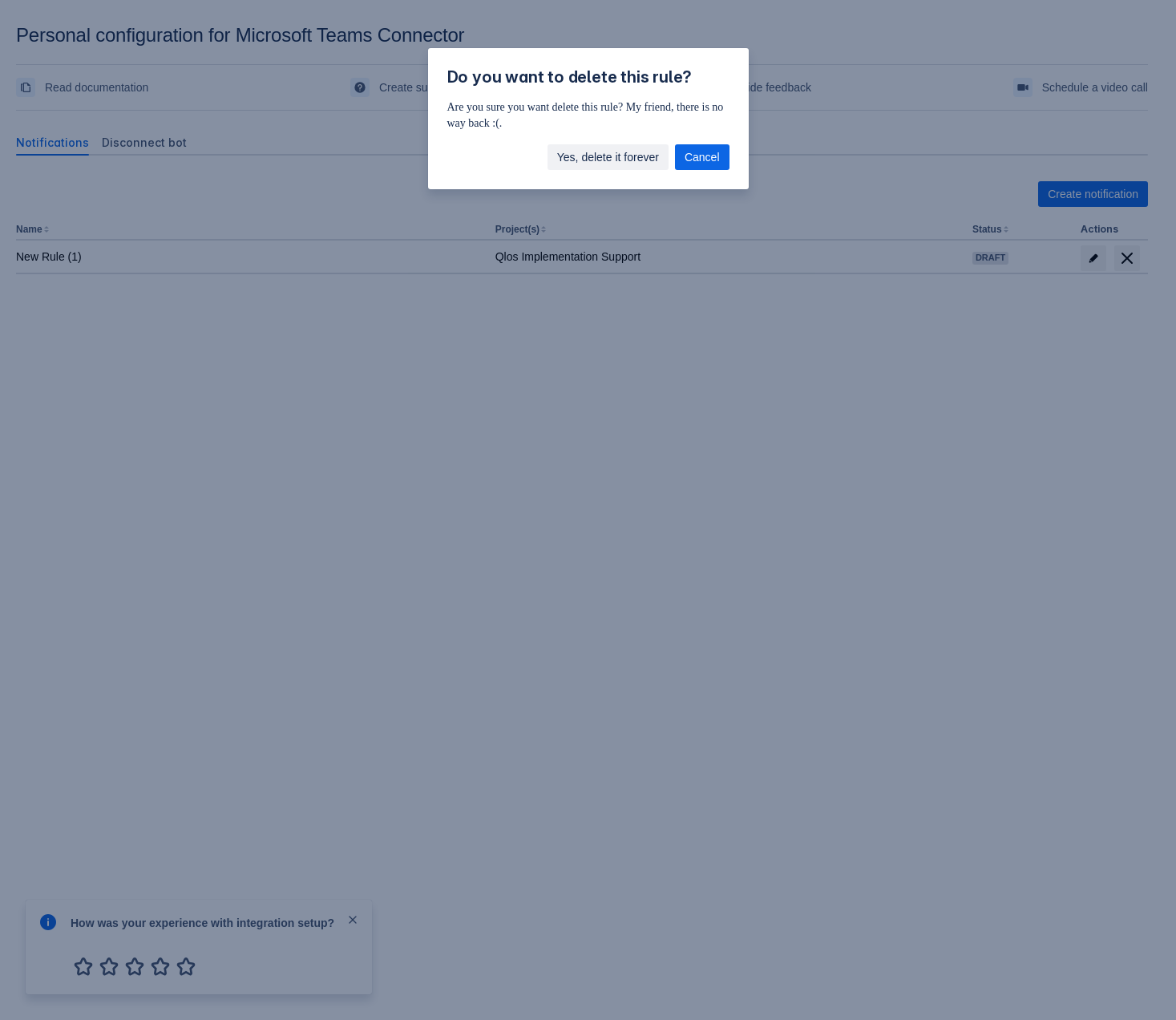
click at [596, 170] on div "Yes, delete it forever Cancel" at bounding box center [588, 160] width 320 height 57
click at [596, 147] on span "Yes, delete it forever" at bounding box center [608, 157] width 102 height 26
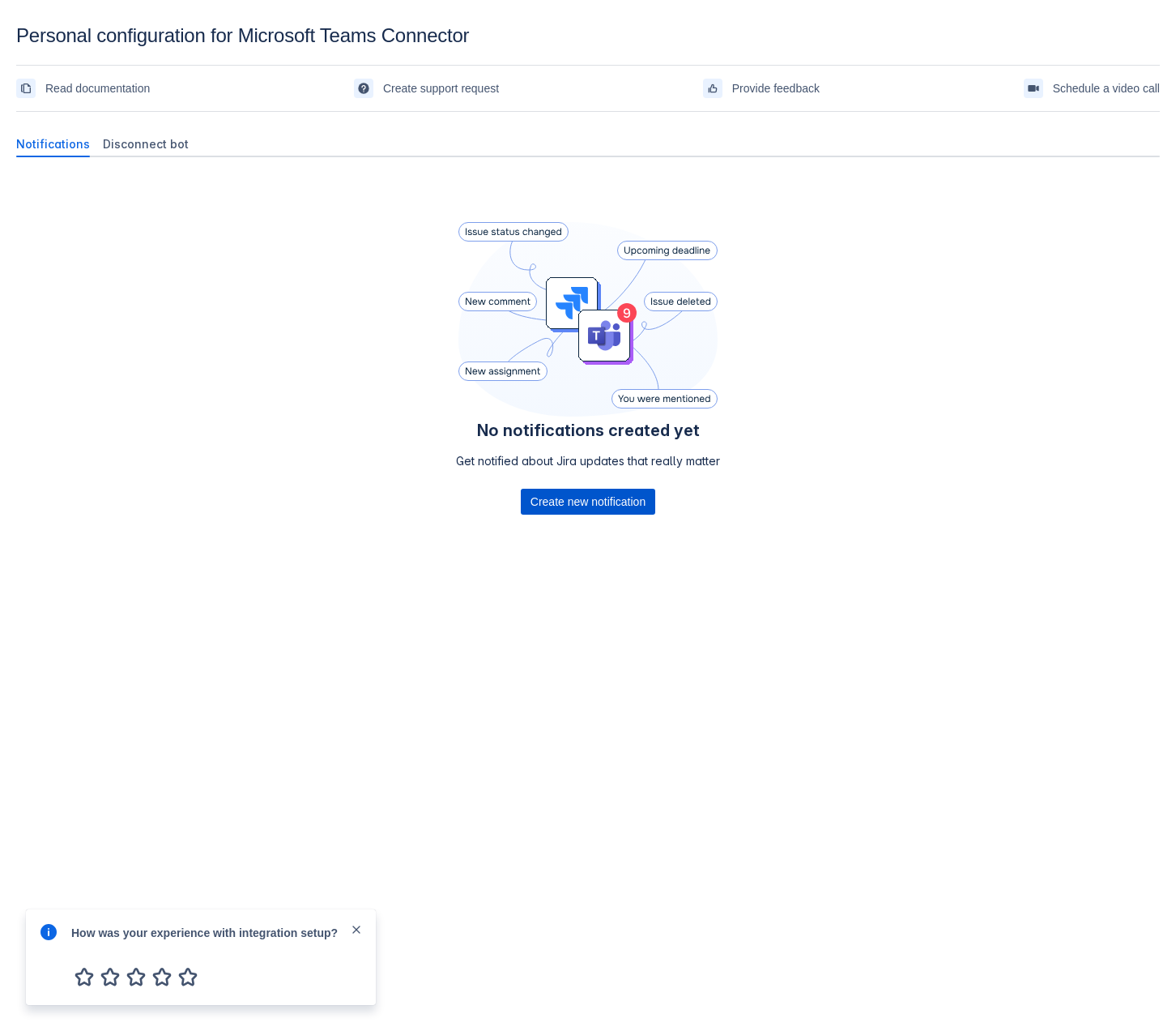
click at [625, 498] on span "Create new notification" at bounding box center [588, 502] width 115 height 26
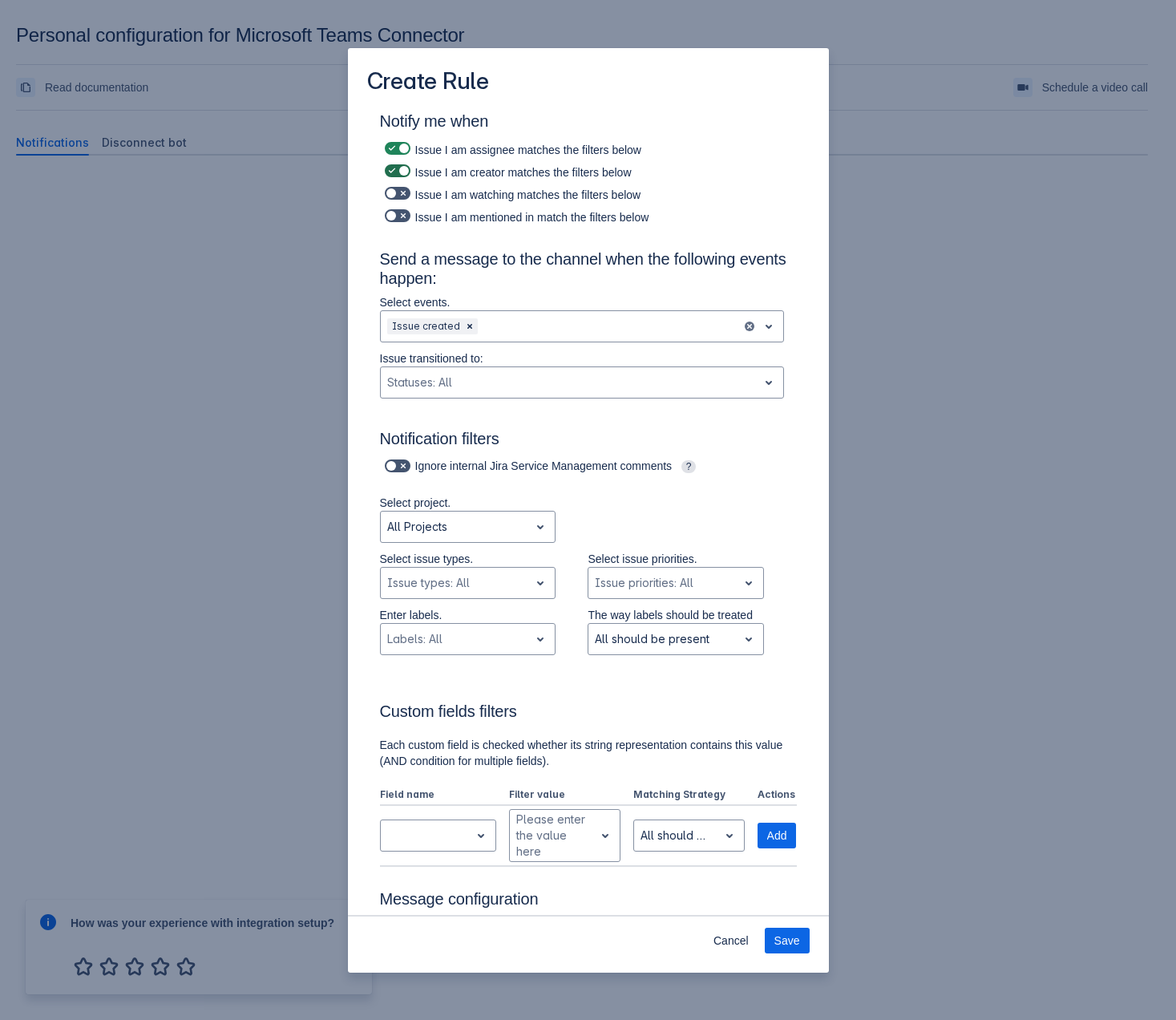
click at [409, 173] on span "Scrollable content" at bounding box center [404, 171] width 13 height 13
click at [396, 173] on input "Scrollable content" at bounding box center [390, 171] width 11 height 11
checkbox input "false"
click at [406, 193] on span "Scrollable content" at bounding box center [404, 193] width 13 height 13
click at [396, 193] on input "Scrollable content" at bounding box center [390, 193] width 11 height 11
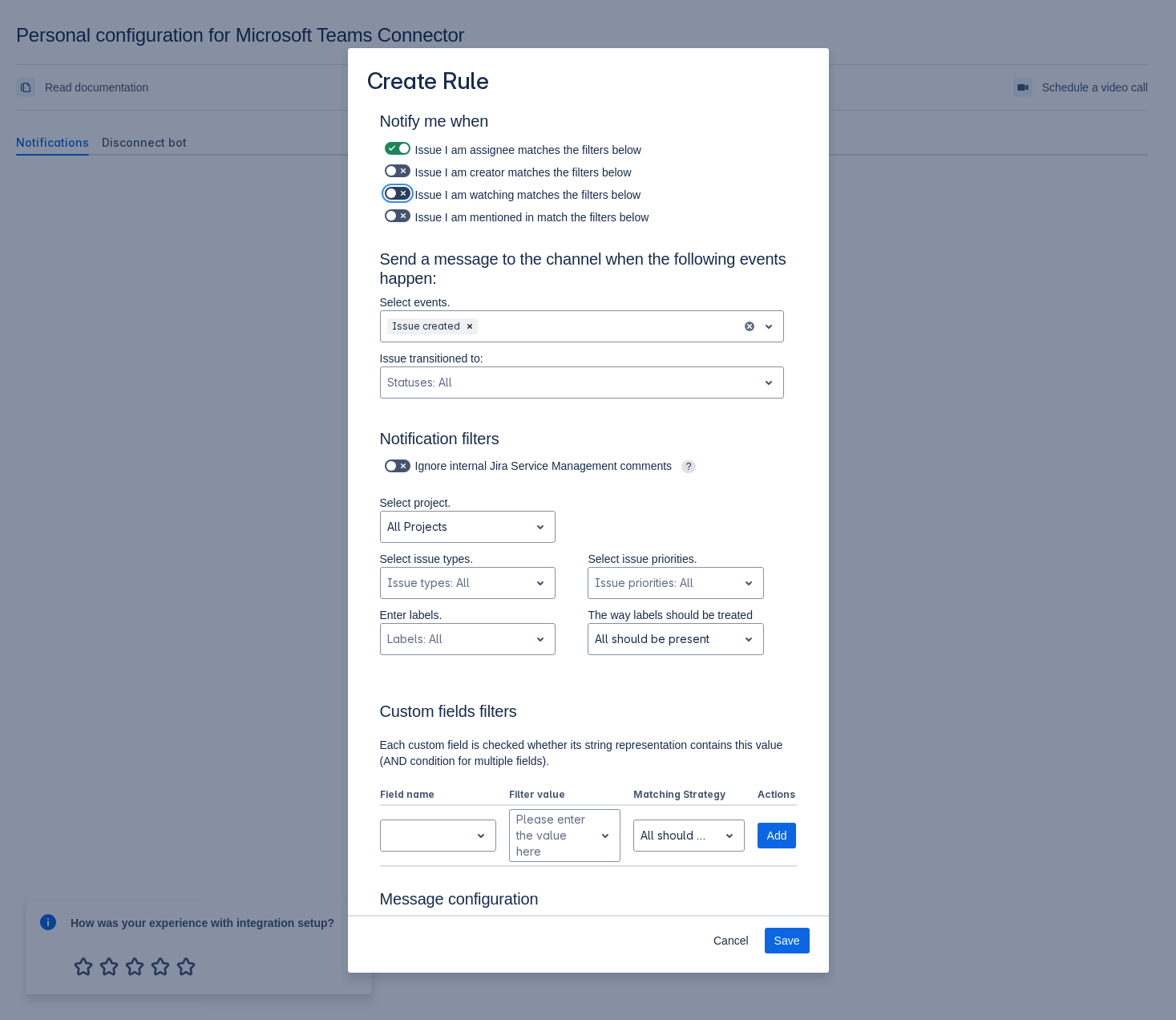
checkbox input "true"
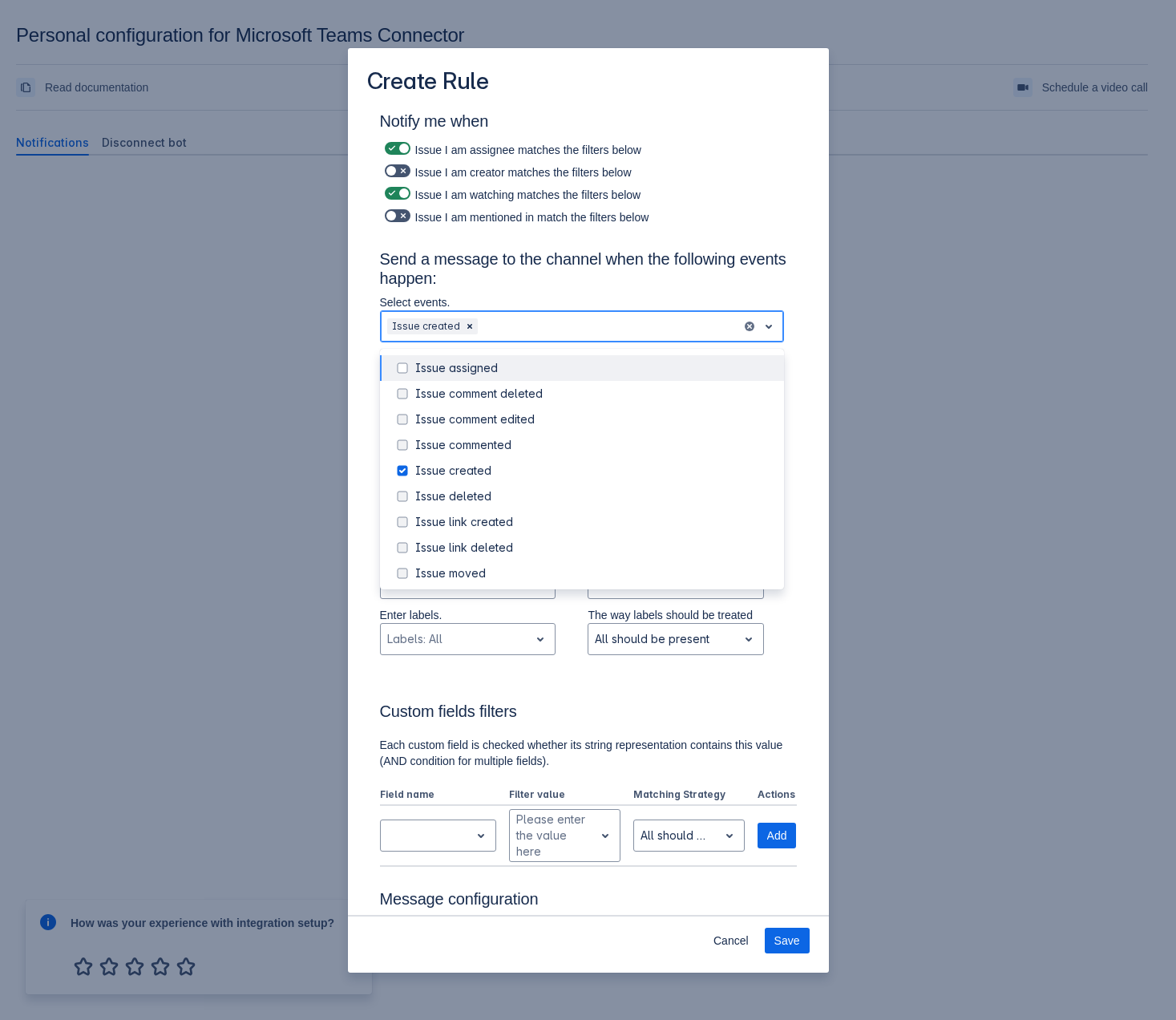
click at [503, 326] on div "Scrollable content" at bounding box center [608, 327] width 254 height 19
type input "iss"
click at [501, 364] on div "Issue assigned" at bounding box center [594, 368] width 359 height 16
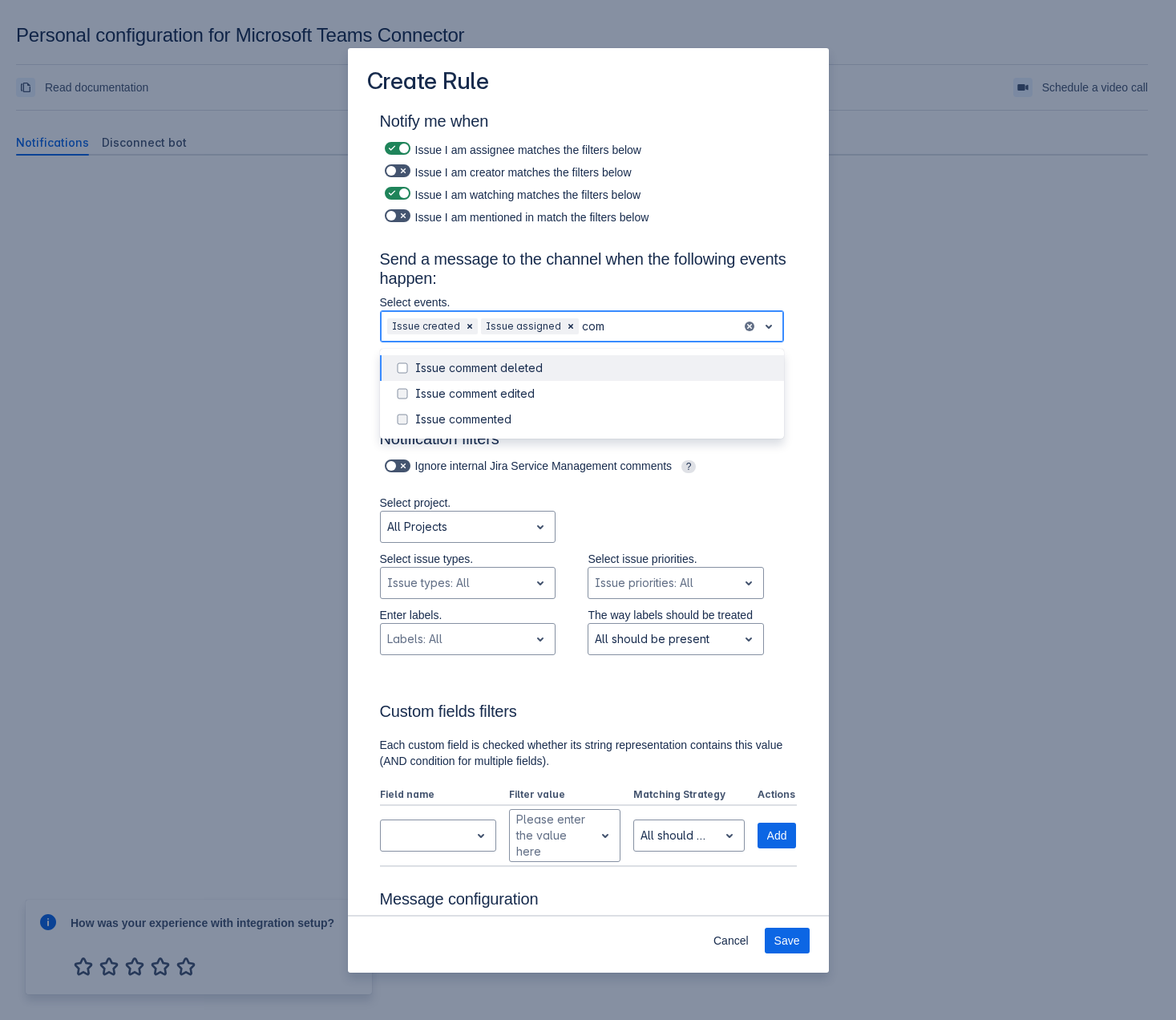
type input "comm"
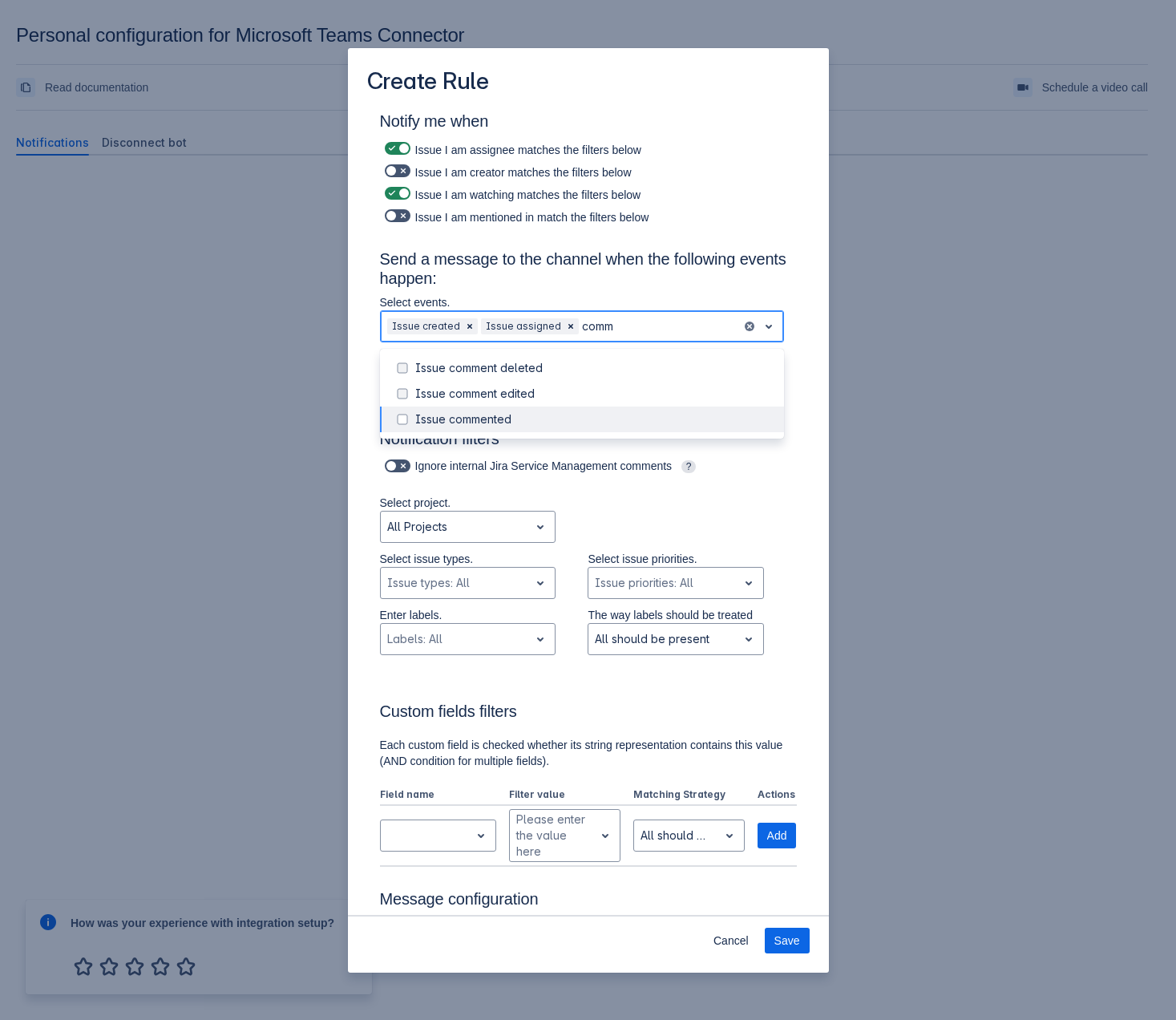
click at [489, 419] on div "Issue commented" at bounding box center [594, 420] width 359 height 16
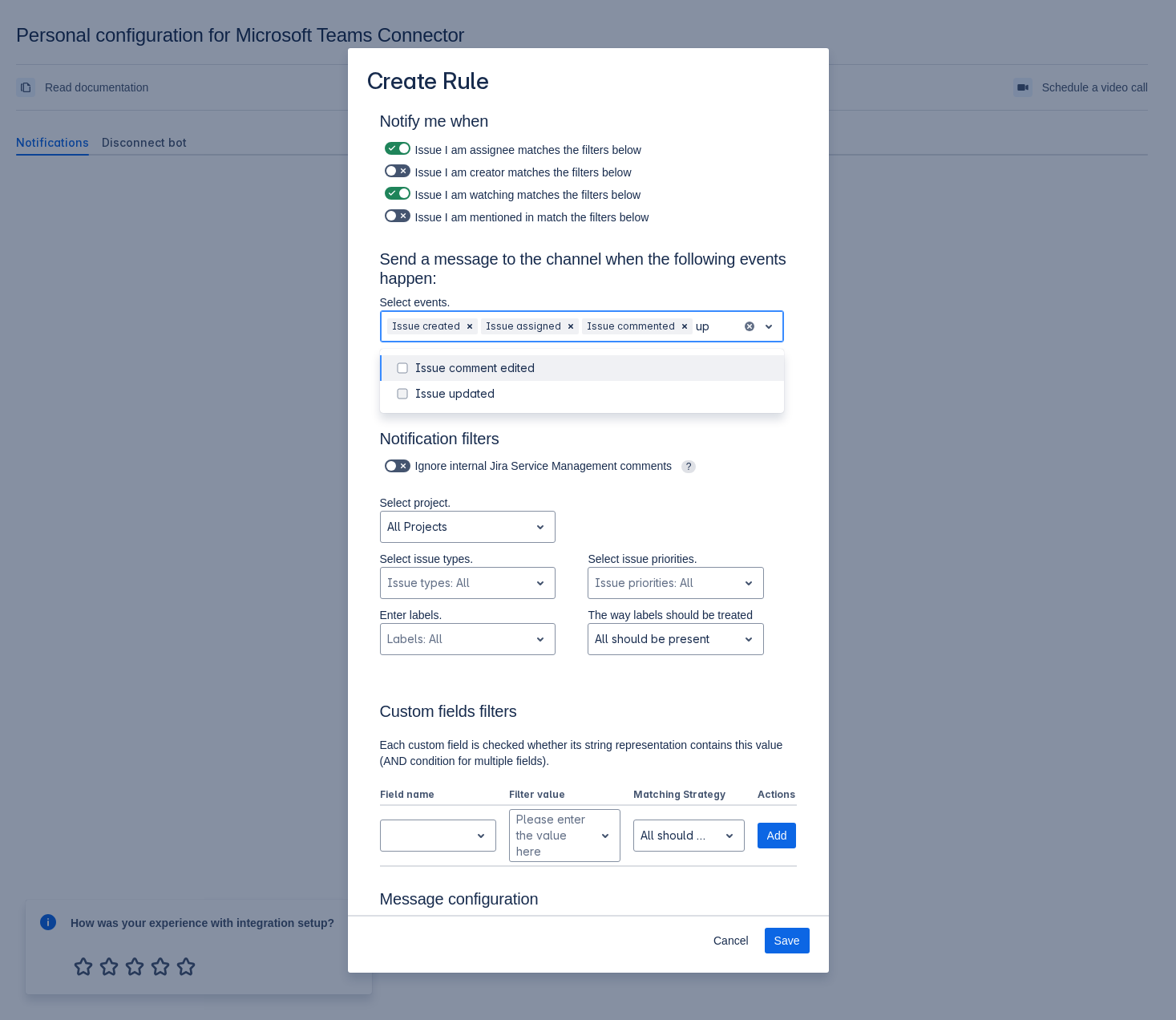
type input "upd"
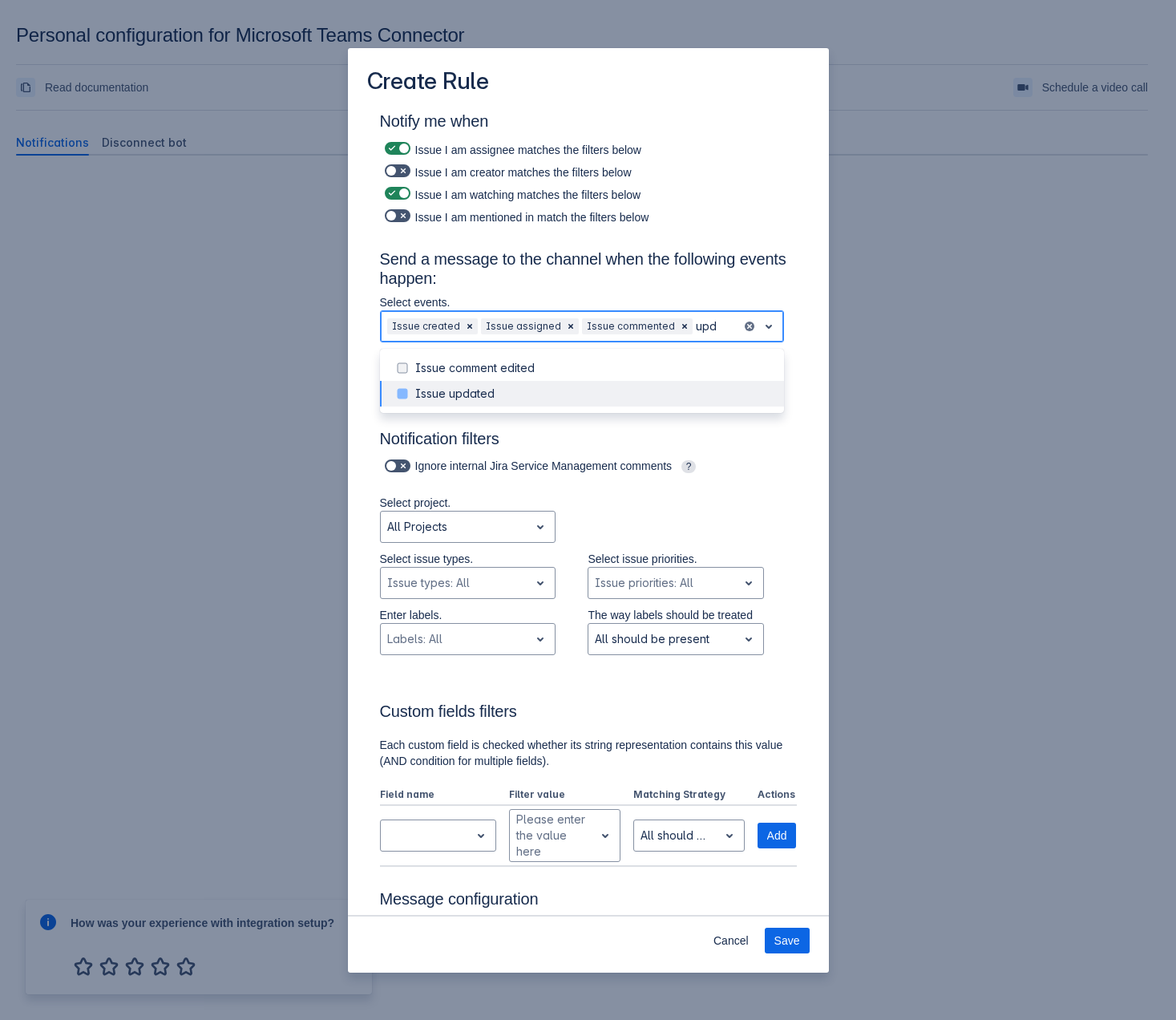
click at [458, 393] on div "Issue updated" at bounding box center [594, 394] width 359 height 16
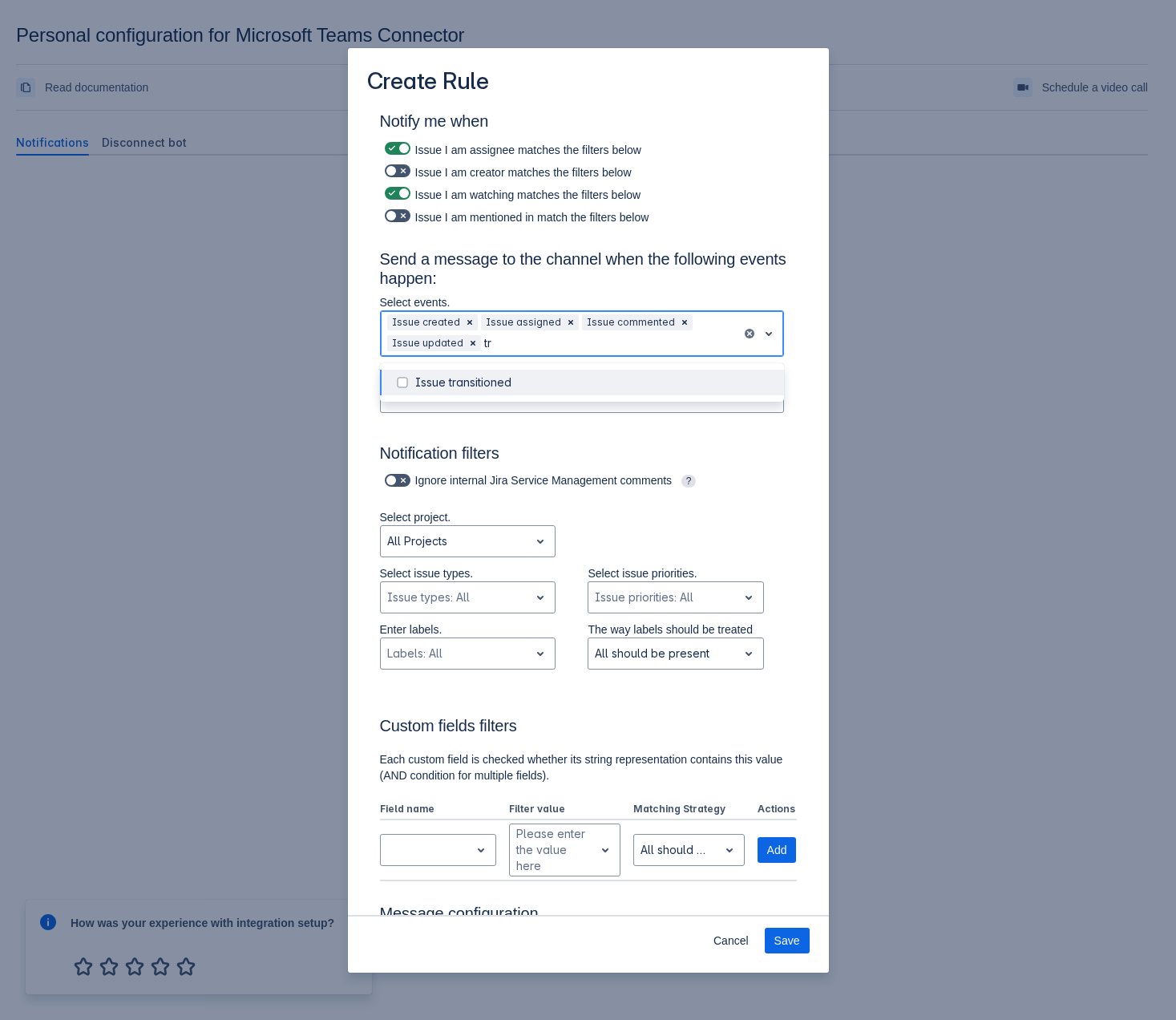
type input "tra"
click at [458, 393] on div "Issue transitioned" at bounding box center [582, 383] width 404 height 26
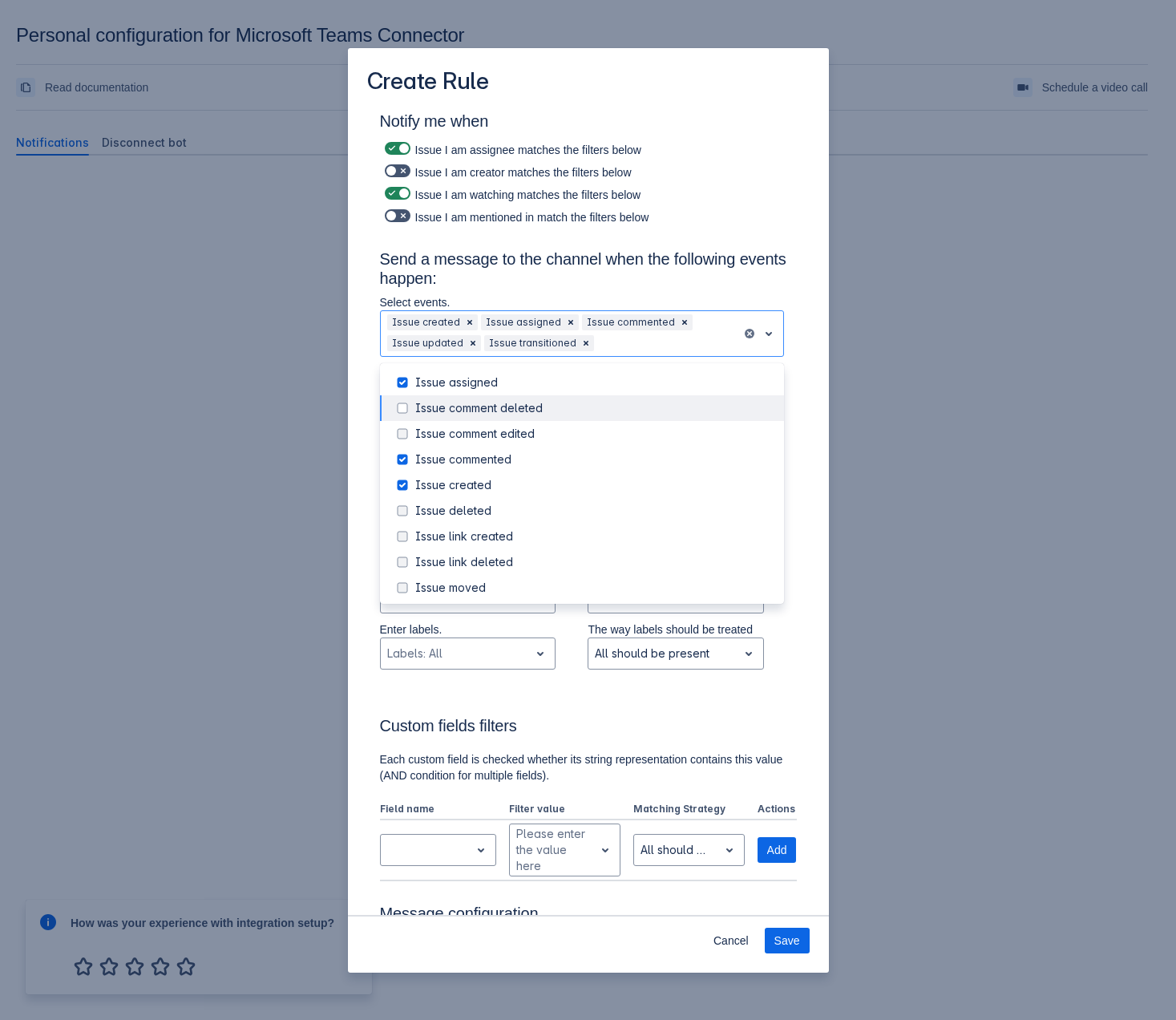
click at [169, 408] on div "Create Rule Notify me when Issue I am assignee matches the filters below Issue …" at bounding box center [588, 510] width 1176 height 1020
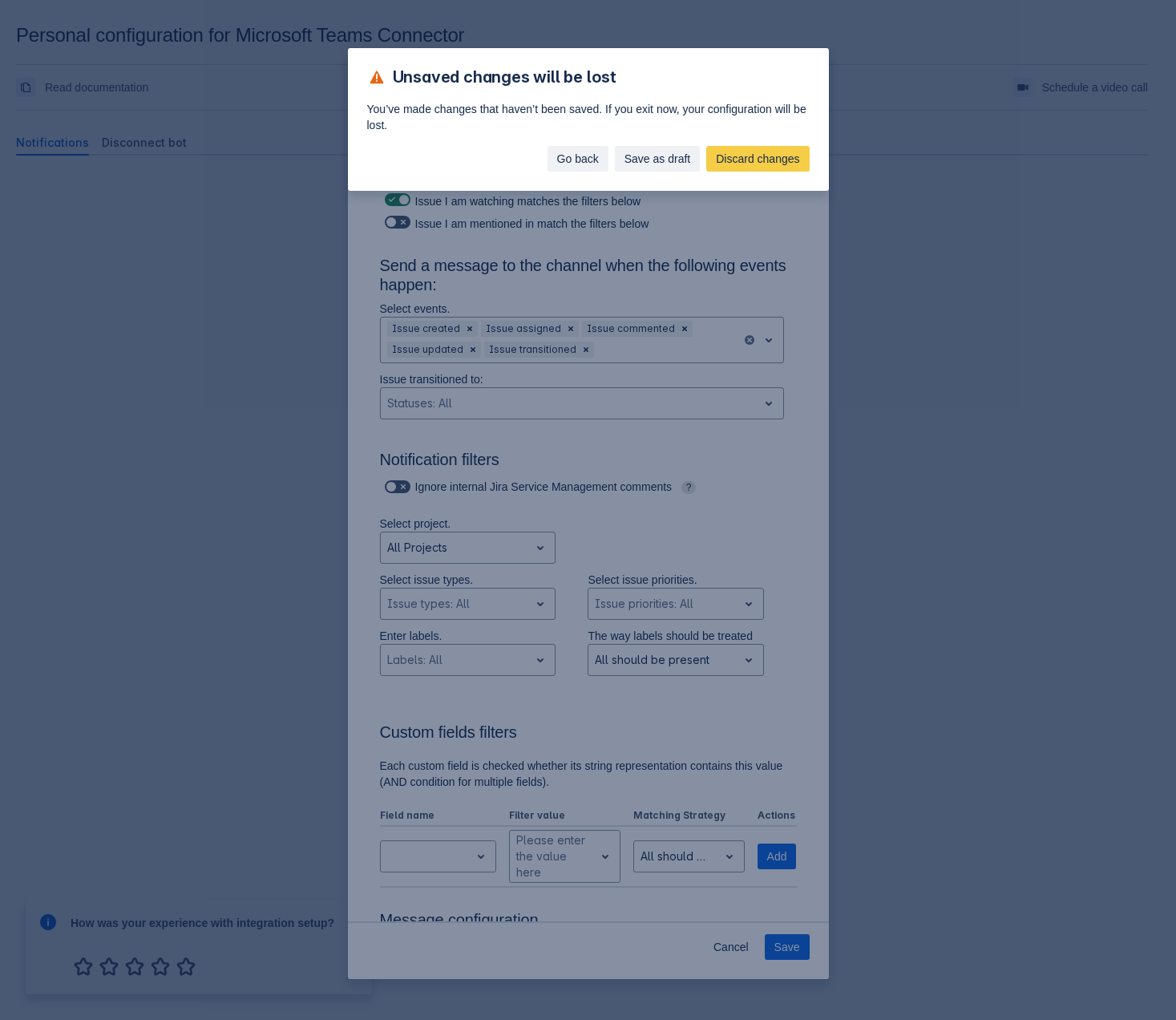
click at [586, 159] on span "Go back" at bounding box center [578, 159] width 42 height 26
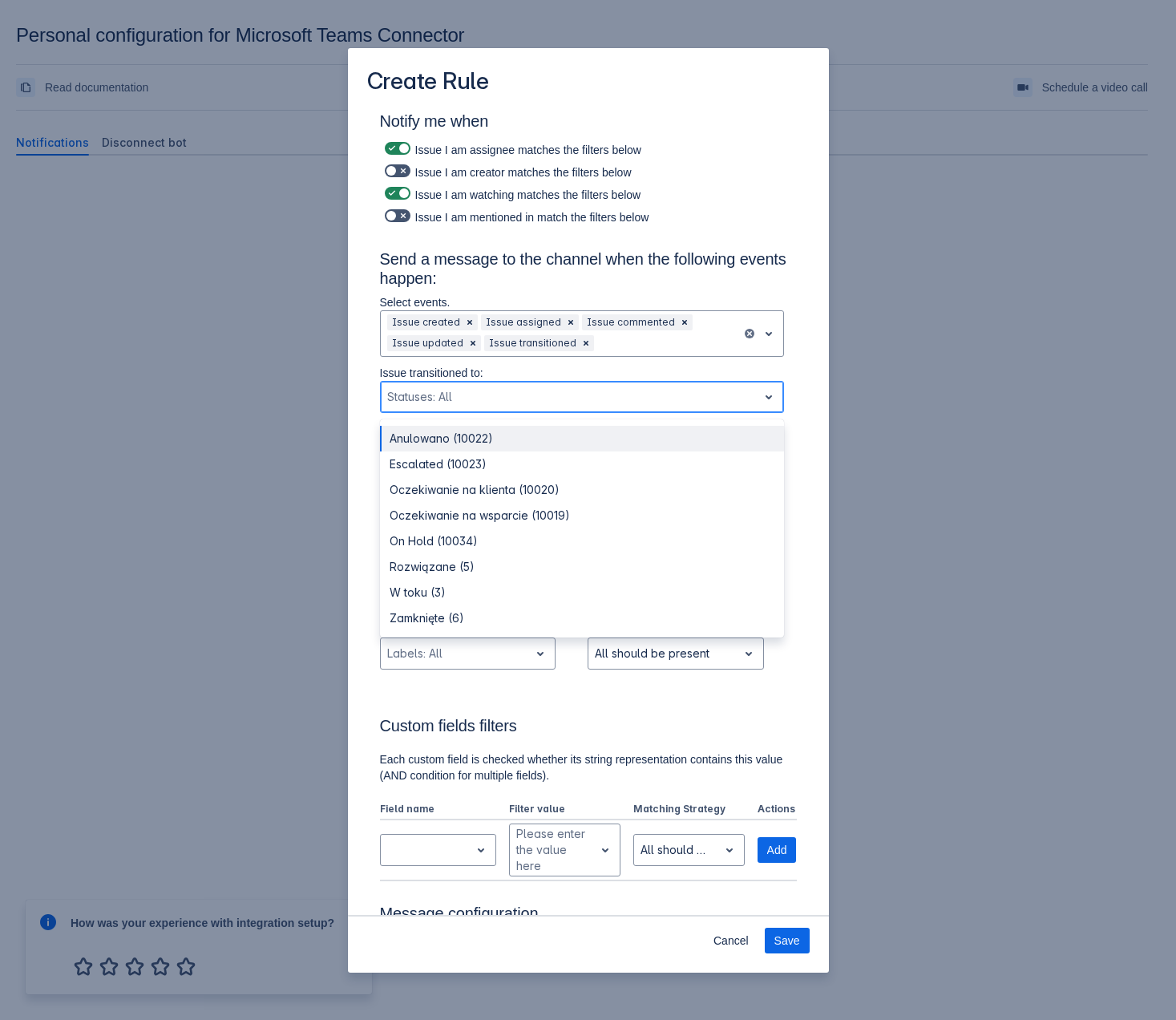
click at [423, 397] on div "Scrollable content" at bounding box center [569, 397] width 364 height 19
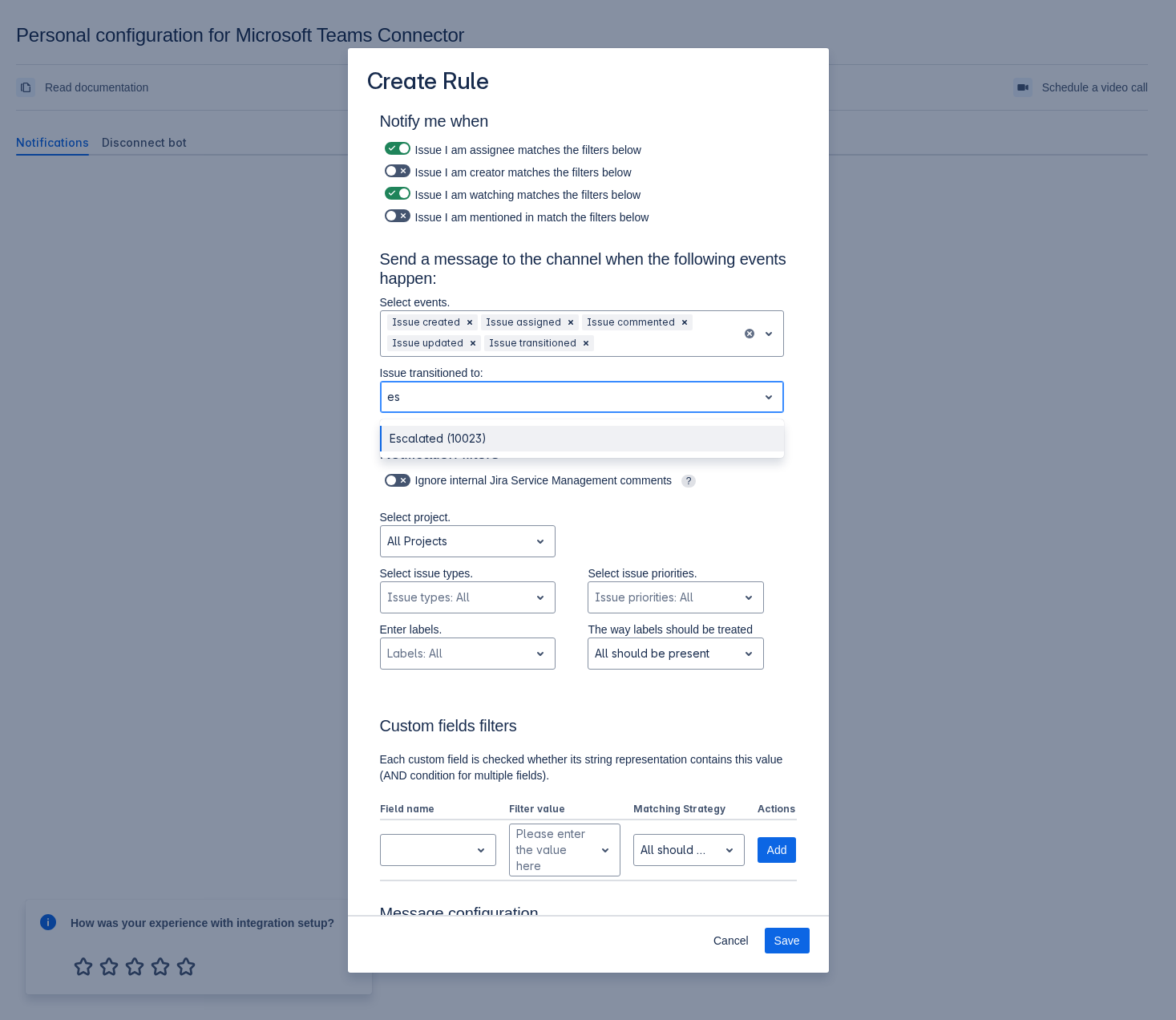
type input "esc"
click at [418, 431] on div "Escalated (10023)" at bounding box center [582, 438] width 404 height 26
type input "i"
type input "p"
type input "i"
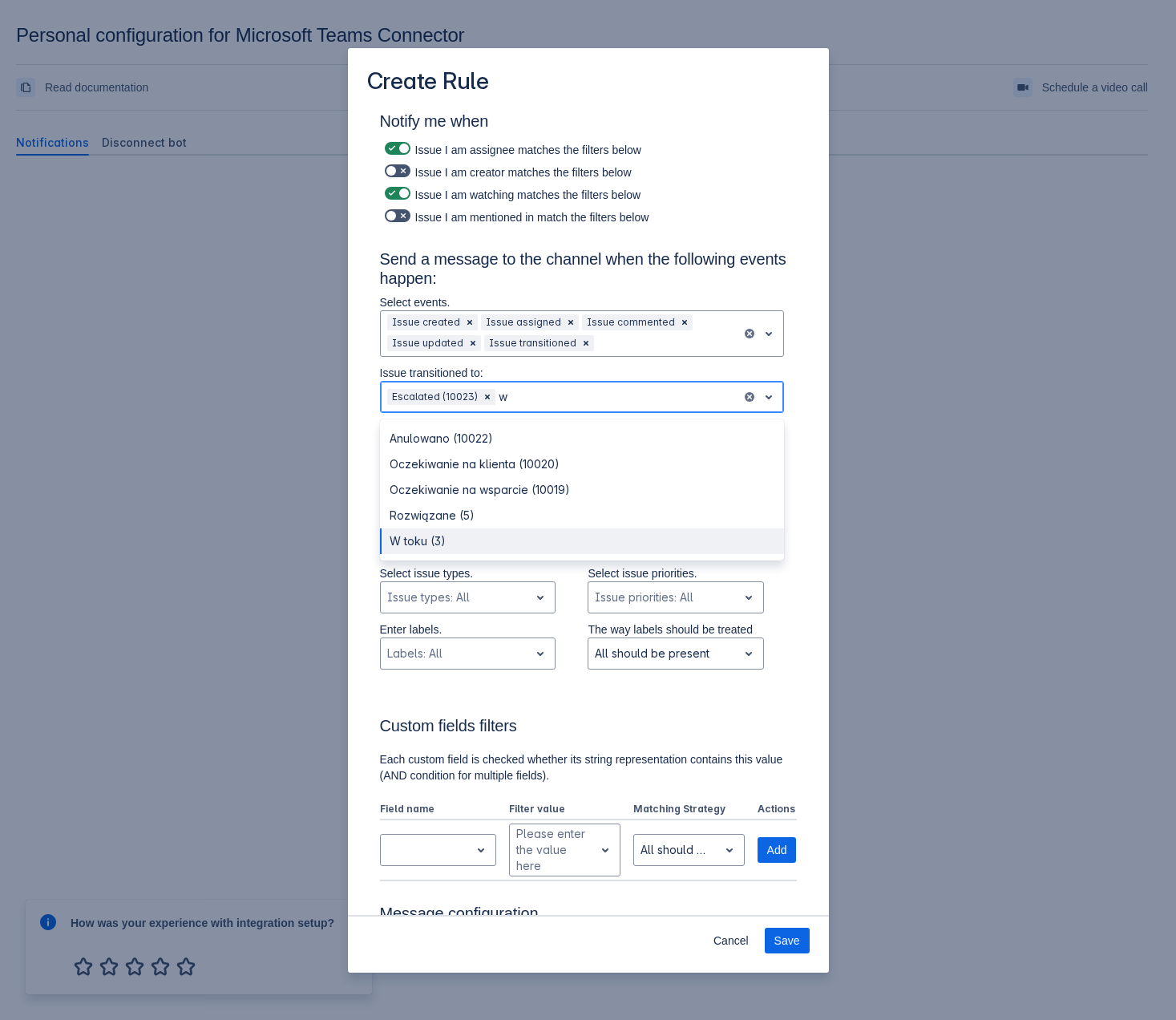
type input "w t"
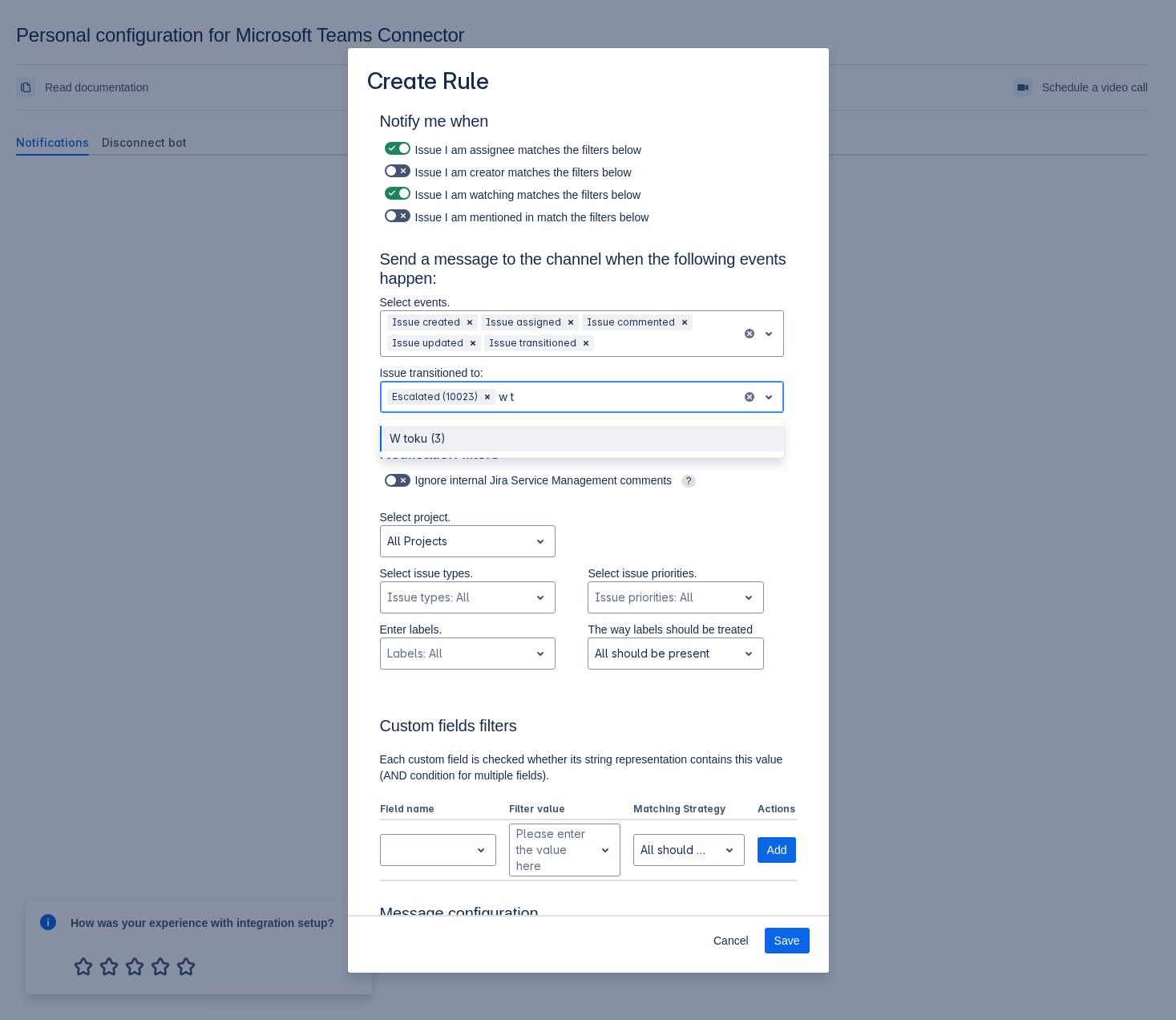
click at [449, 431] on div "W toku (3)" at bounding box center [582, 438] width 404 height 26
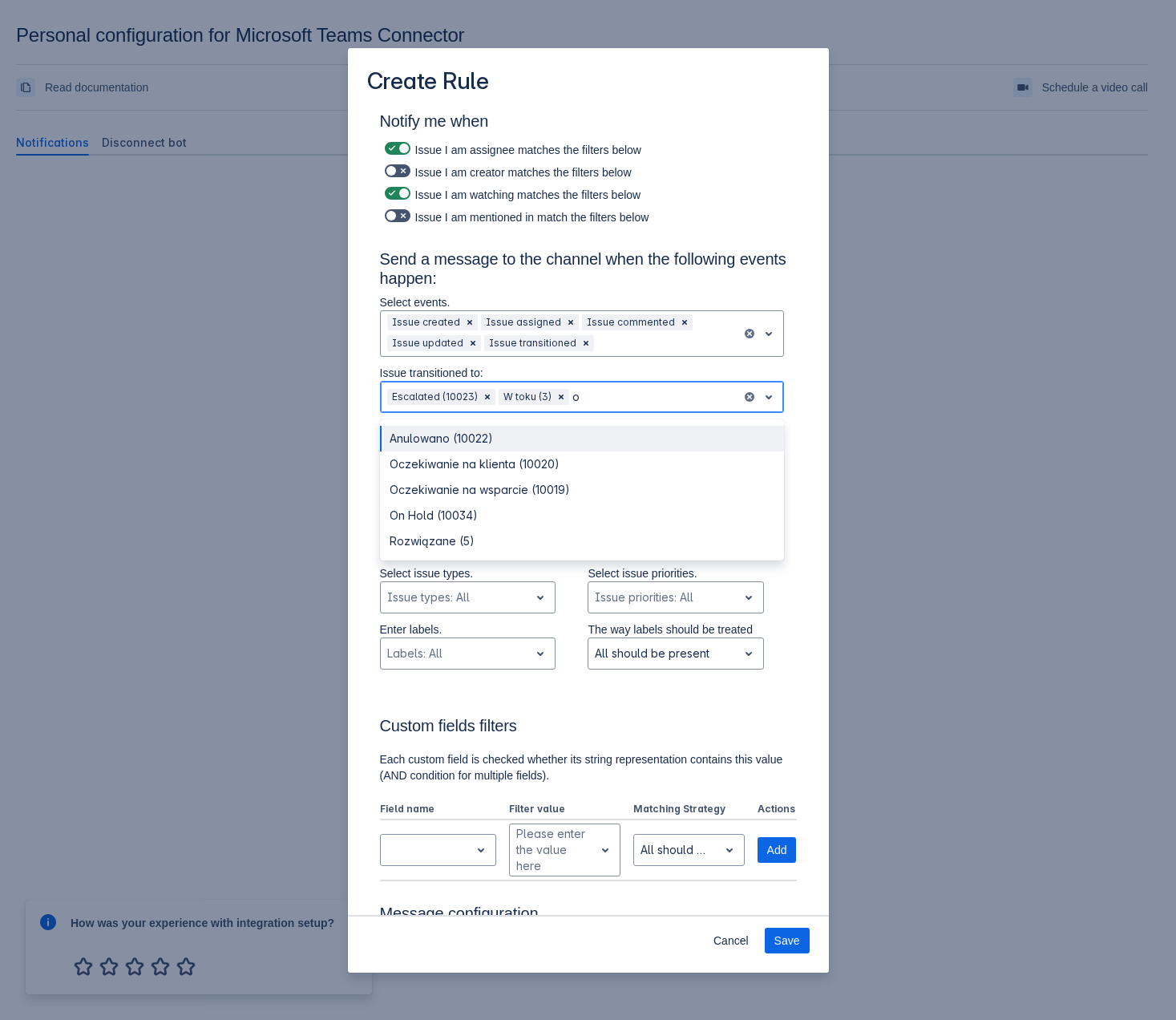
type input "on"
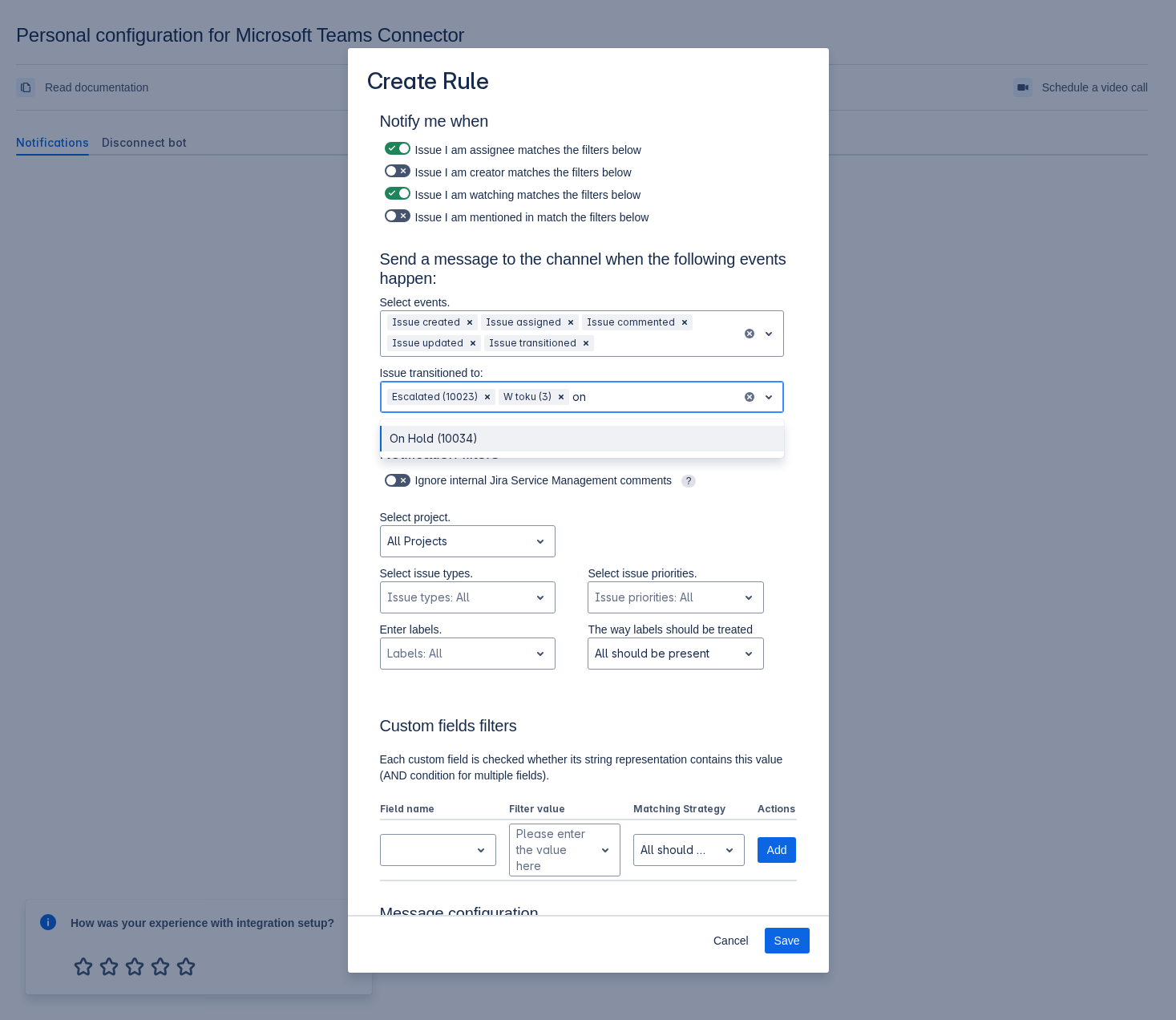
click at [449, 431] on div "On Hold (10034)" at bounding box center [582, 438] width 404 height 26
type input "roz"
click at [449, 431] on div "Rozwiązane (5)" at bounding box center [582, 438] width 404 height 26
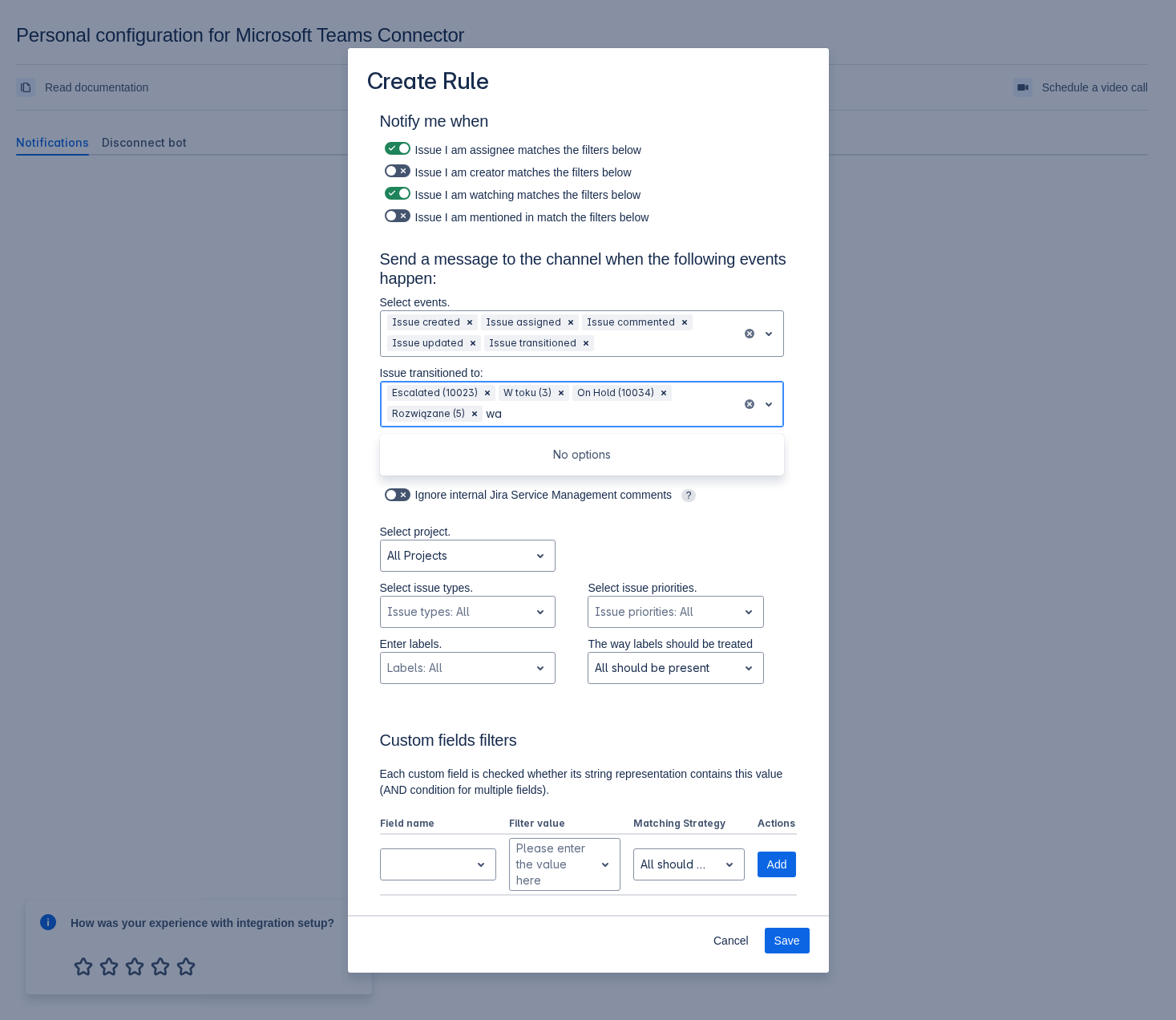
type input "w"
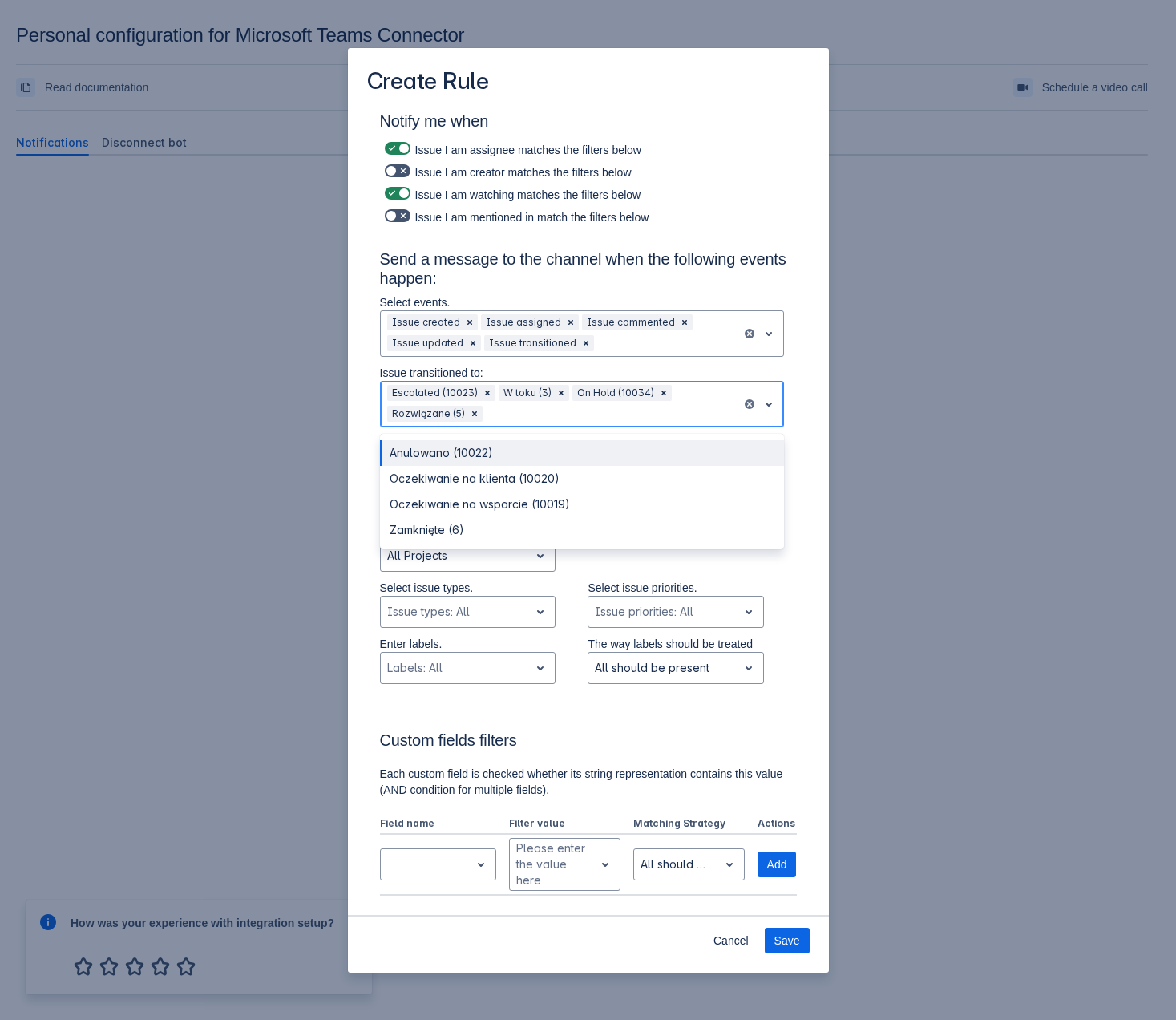
type input "s"
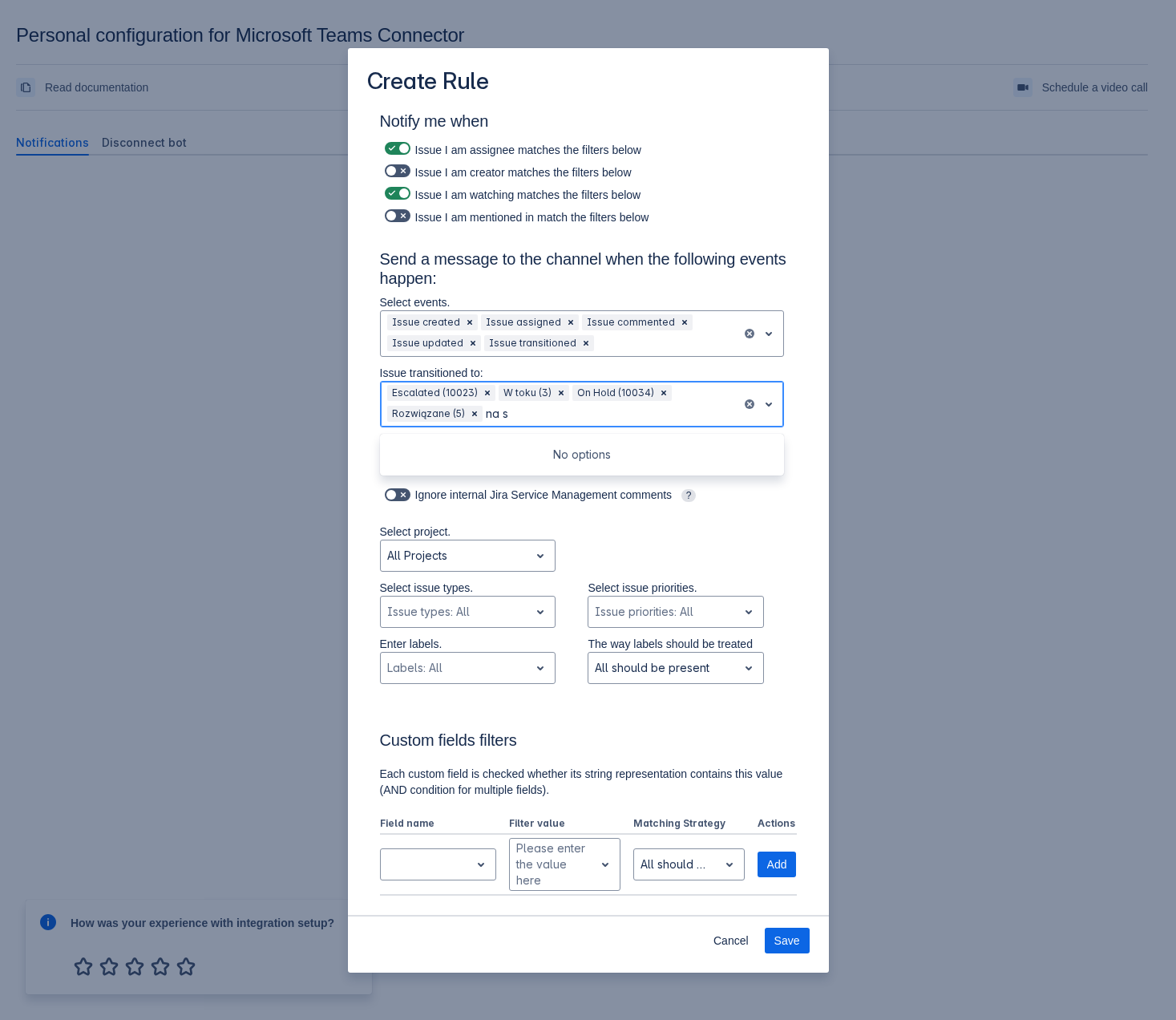
type input "na"
click at [450, 473] on div "Oczekiwanie na wsparcie (10019)" at bounding box center [582, 479] width 404 height 26
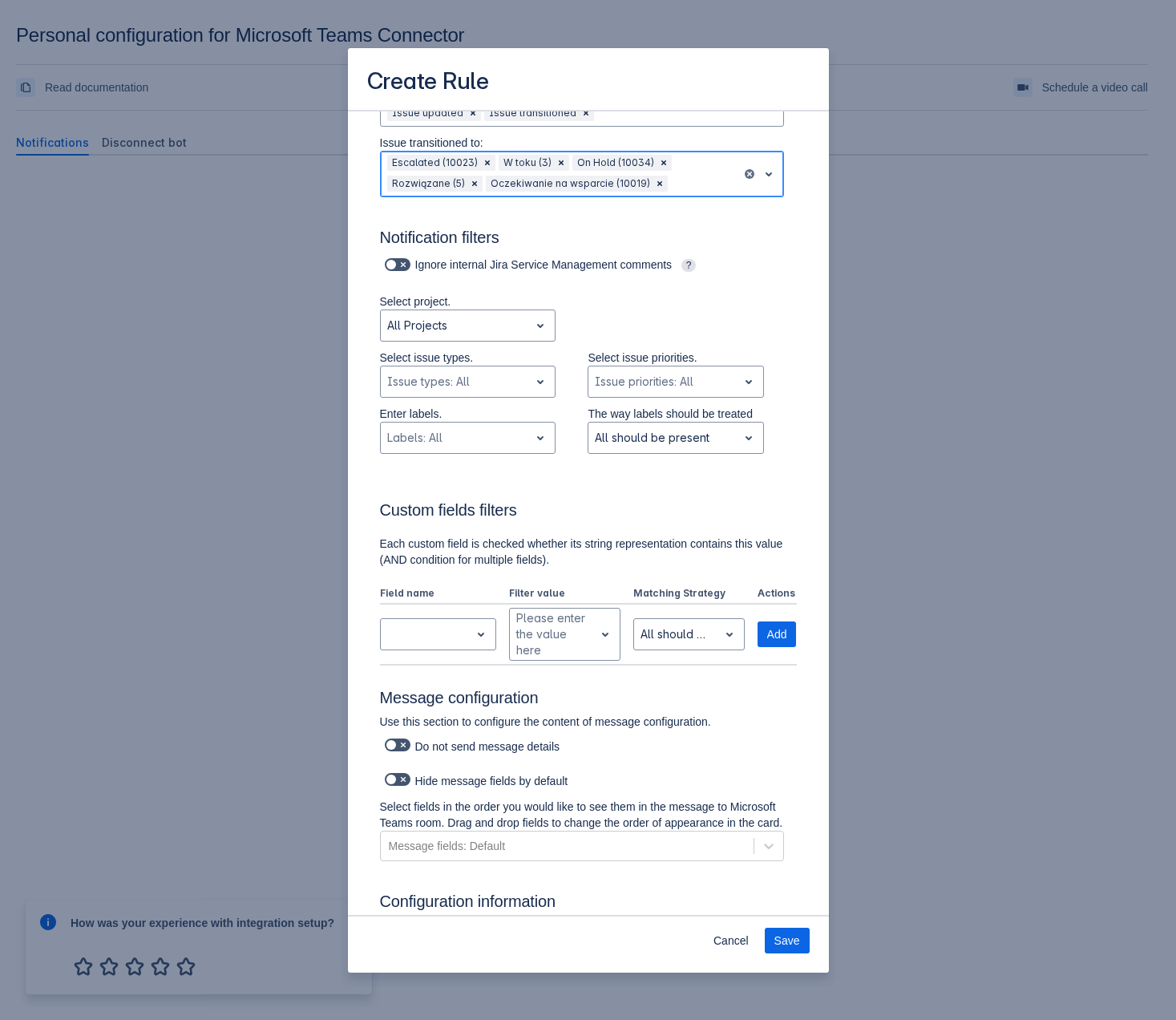
scroll to position [290, 0]
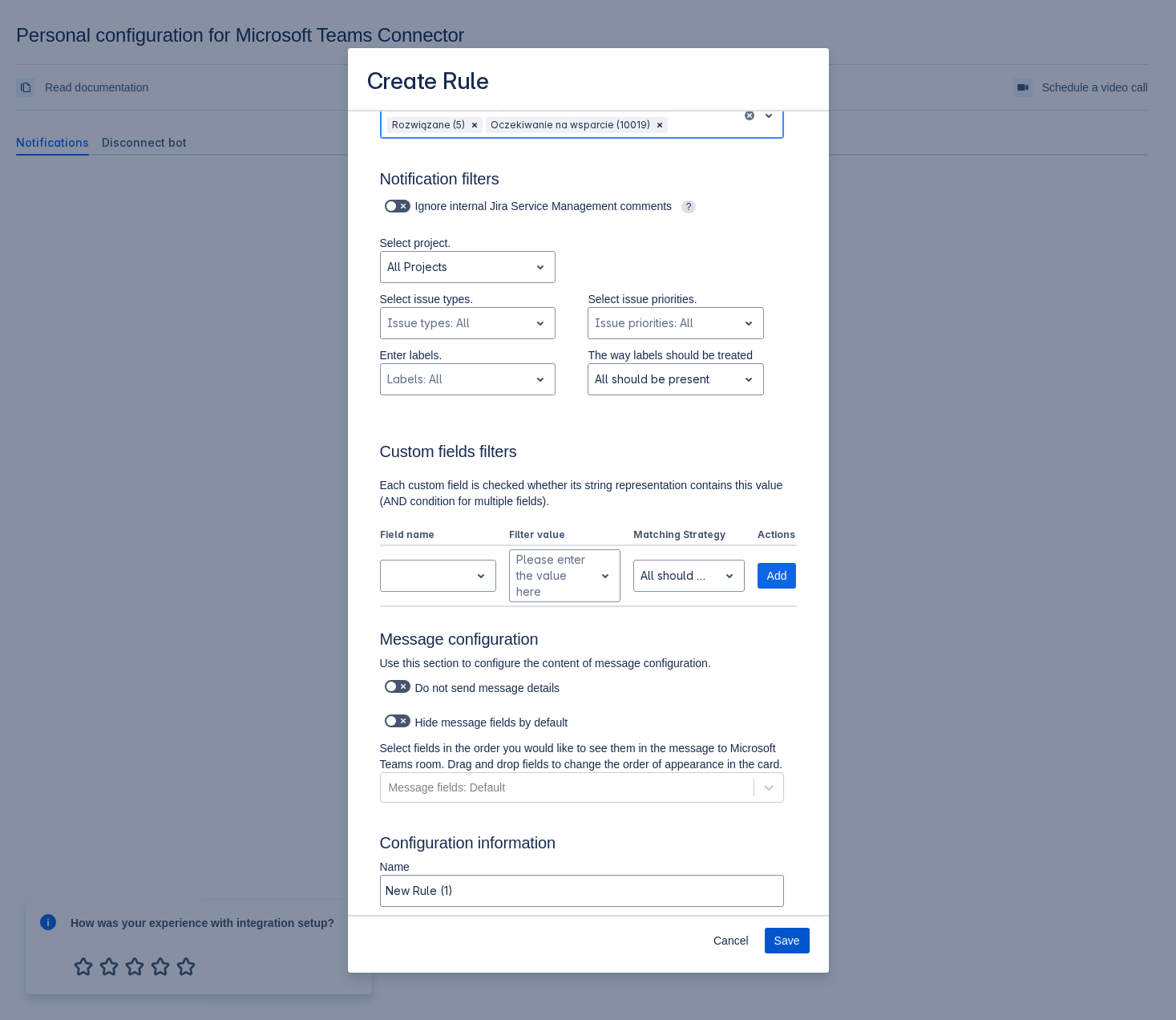
click at [802, 642] on button "Save" at bounding box center [788, 941] width 45 height 26
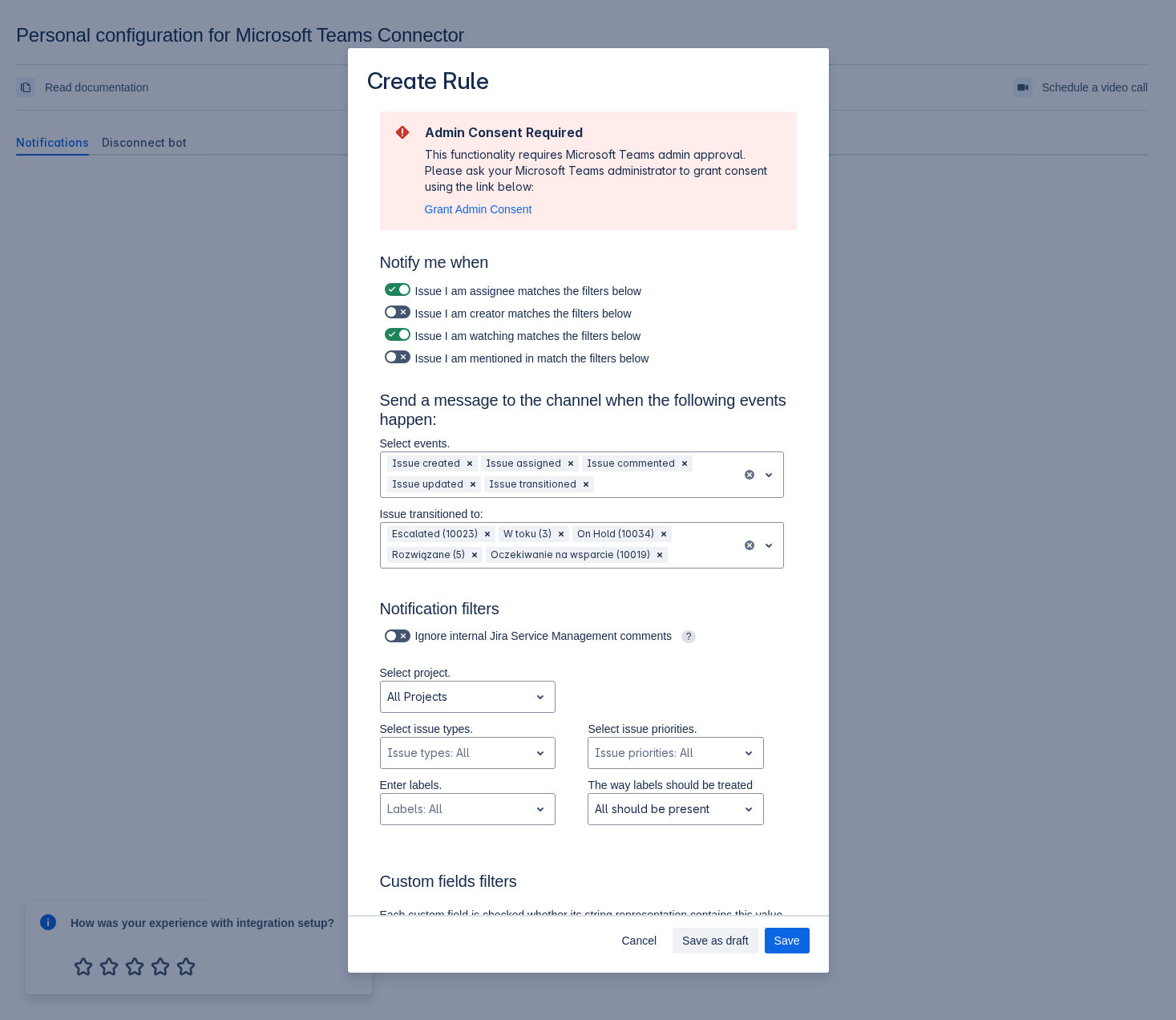
scroll to position [0, 0]
